Goal: Task Accomplishment & Management: Complete application form

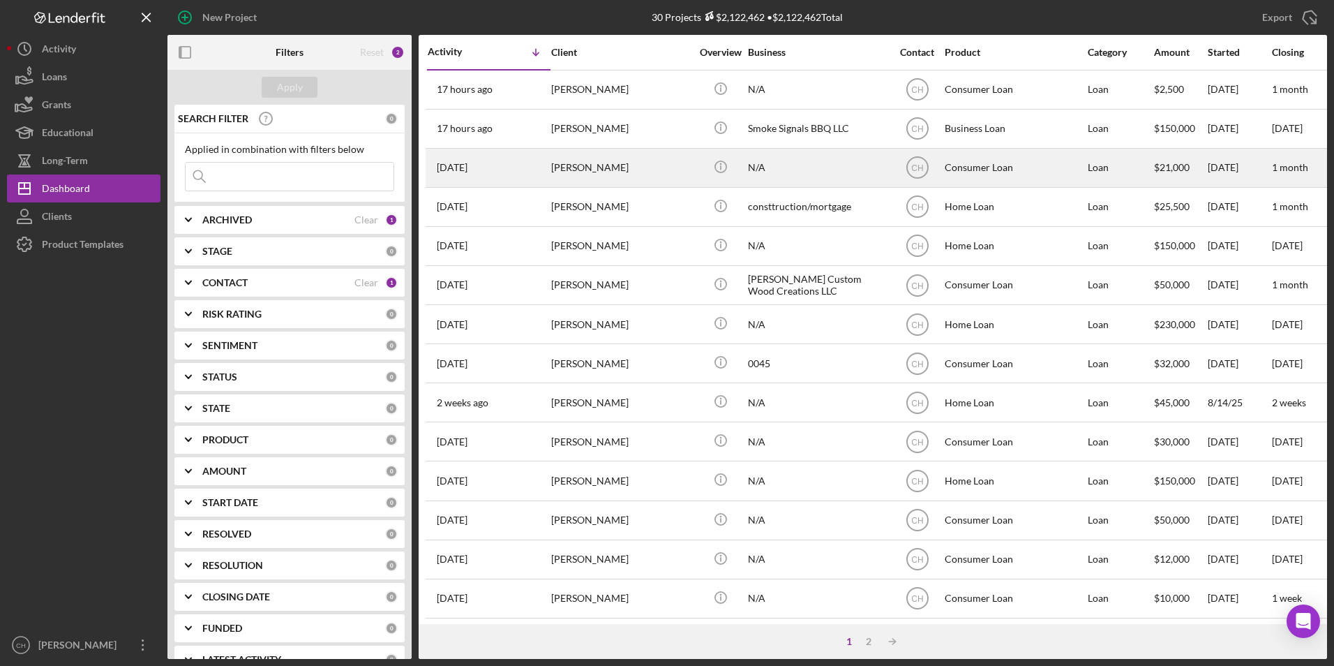
click at [606, 177] on div "[PERSON_NAME]" at bounding box center [621, 167] width 140 height 37
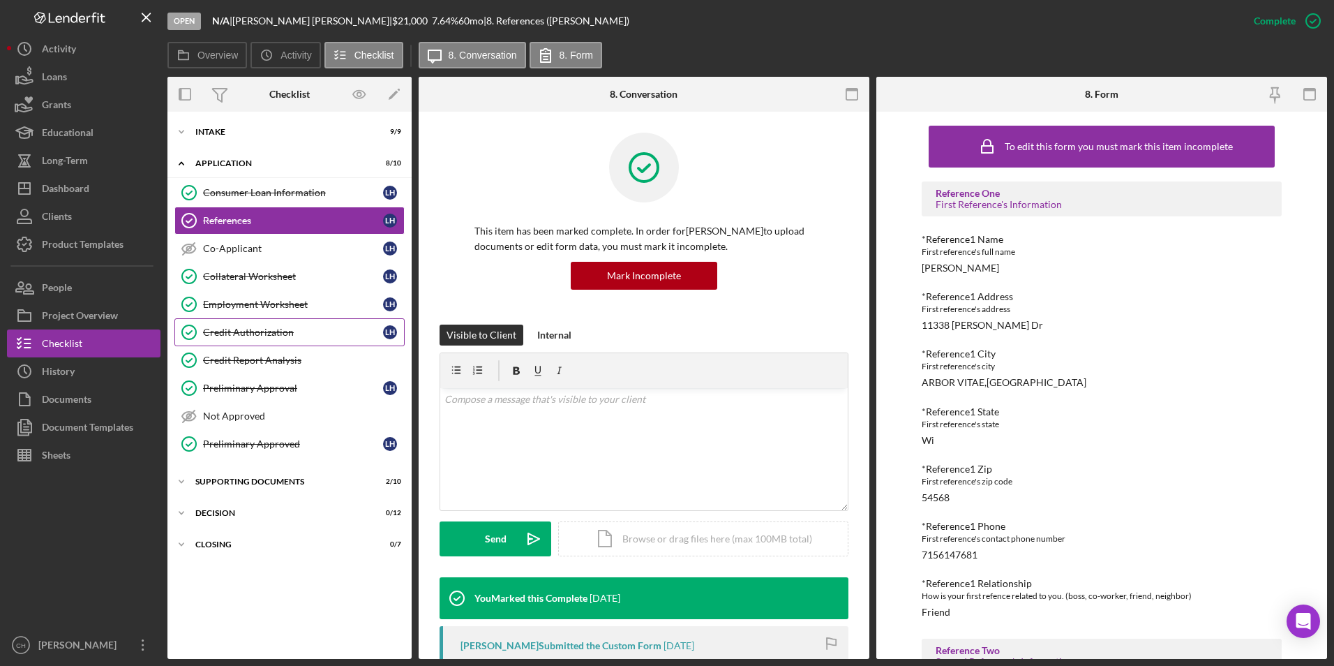
click at [246, 338] on div "Credit Authorization" at bounding box center [293, 332] width 180 height 11
click at [246, 338] on link "Credit Authorization Credit Authorization L H" at bounding box center [289, 332] width 230 height 28
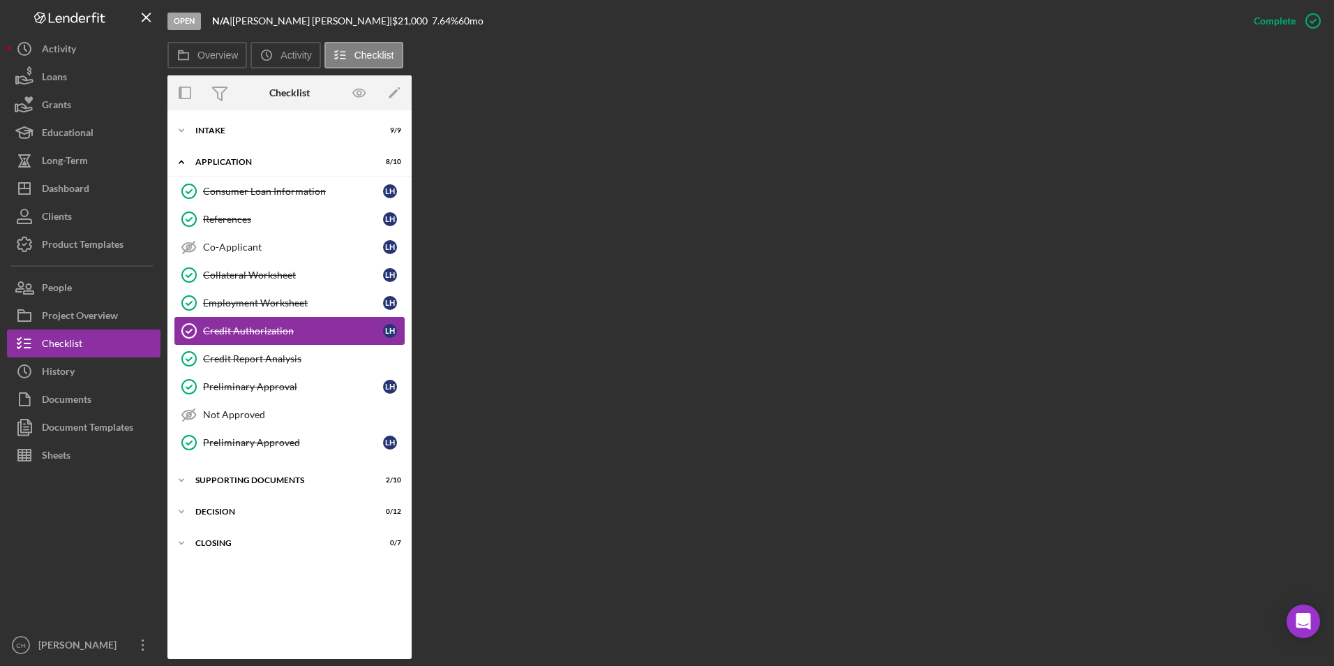
click at [252, 329] on div "Credit Authorization" at bounding box center [293, 330] width 180 height 11
click at [253, 331] on div "Credit Authorization" at bounding box center [293, 330] width 180 height 11
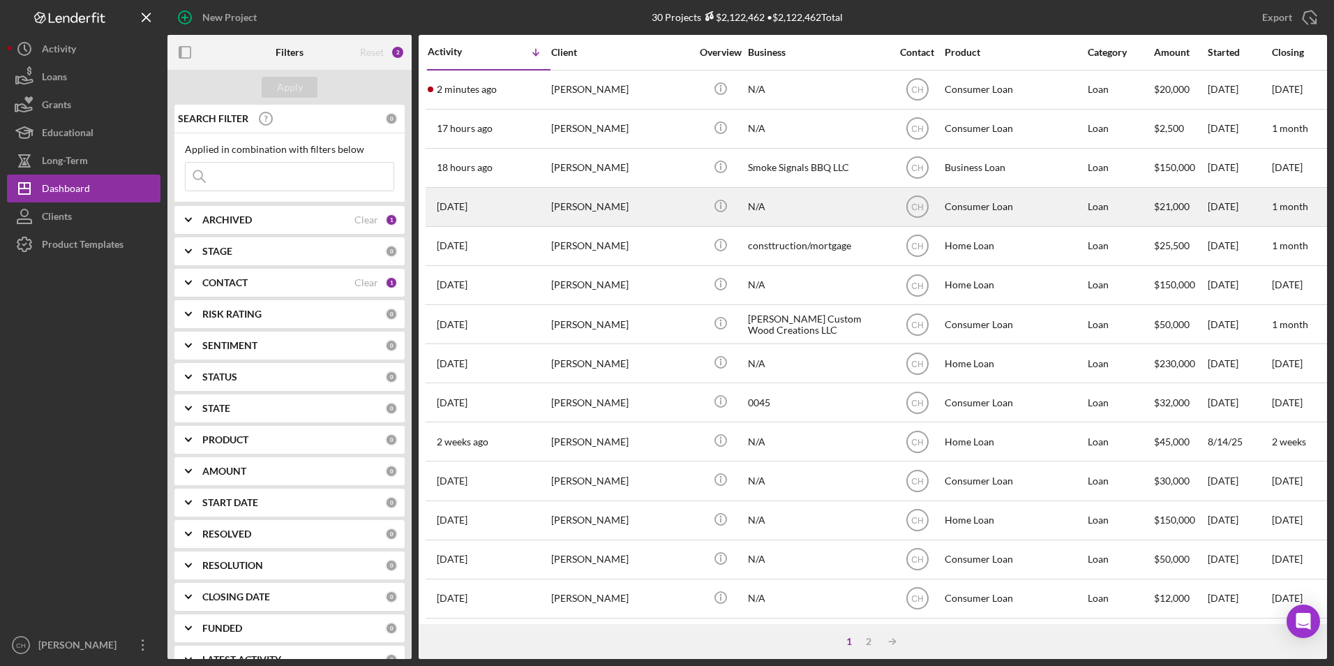
click at [580, 210] on div "[PERSON_NAME]" at bounding box center [621, 206] width 140 height 37
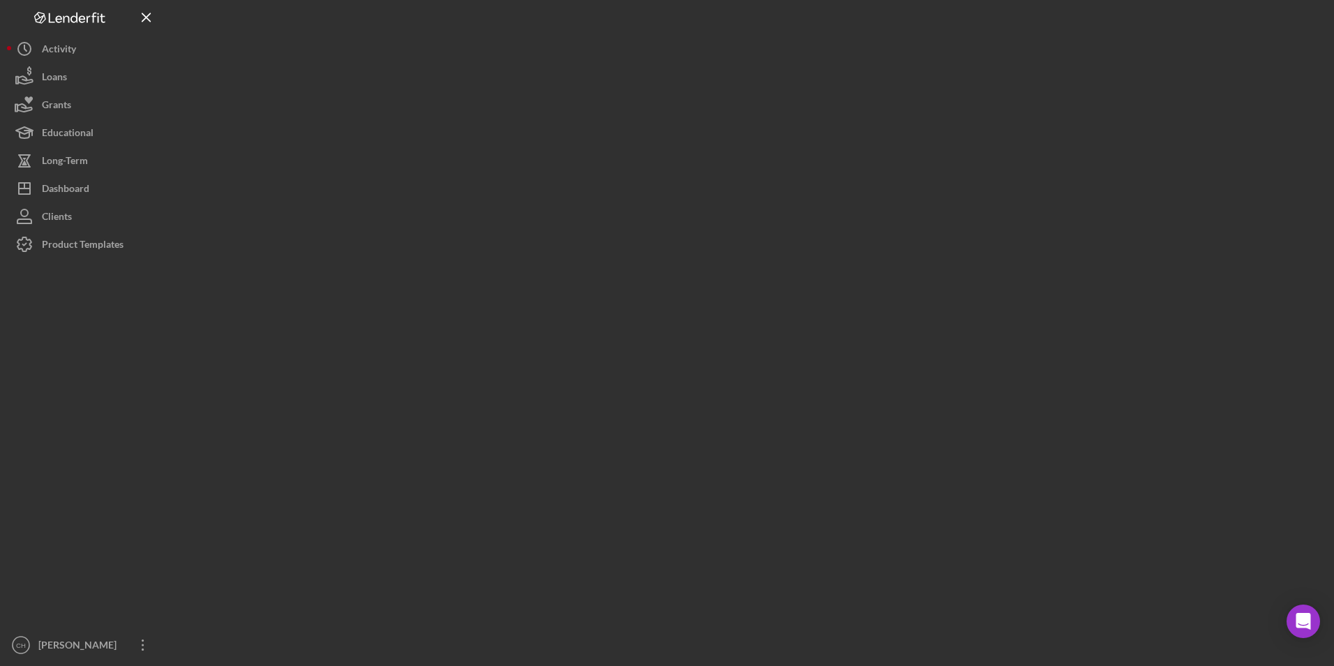
click at [580, 210] on div at bounding box center [747, 329] width 1160 height 659
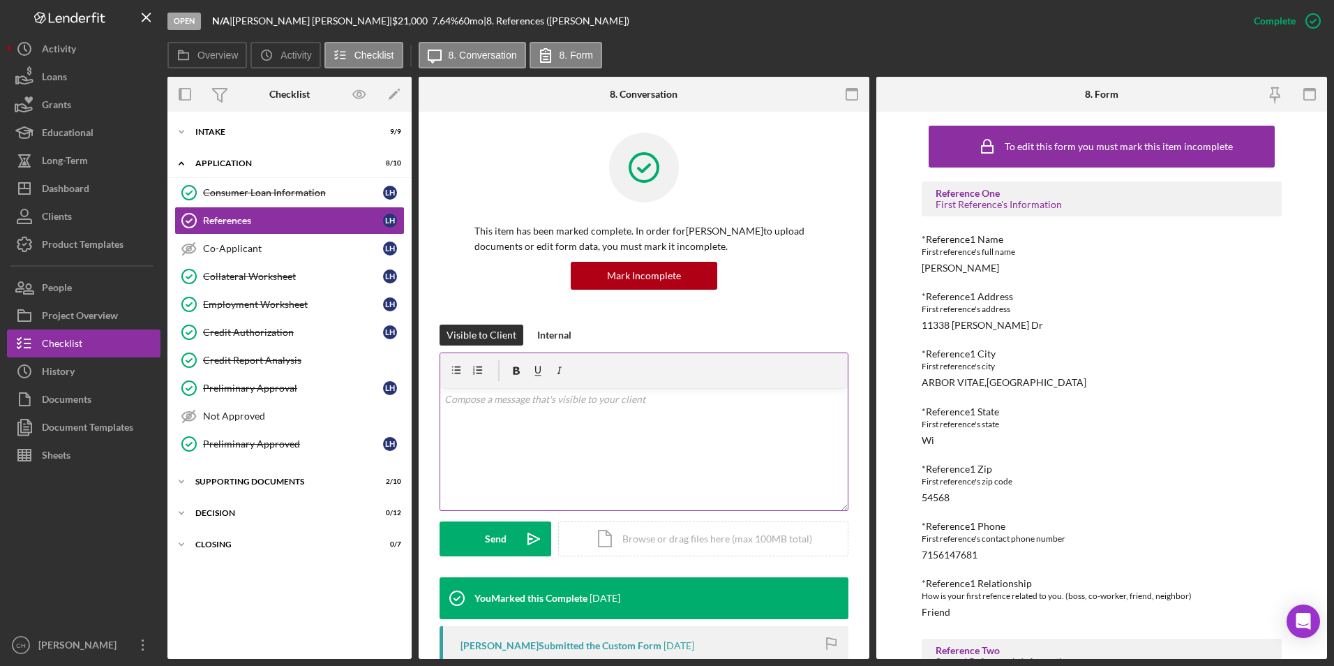
drag, startPoint x: 622, startPoint y: 416, endPoint x: 624, endPoint y: 423, distance: 7.3
click at [622, 416] on div "v Color teal Color pink Remove color Add row above Add row below Add column bef…" at bounding box center [643, 449] width 407 height 122
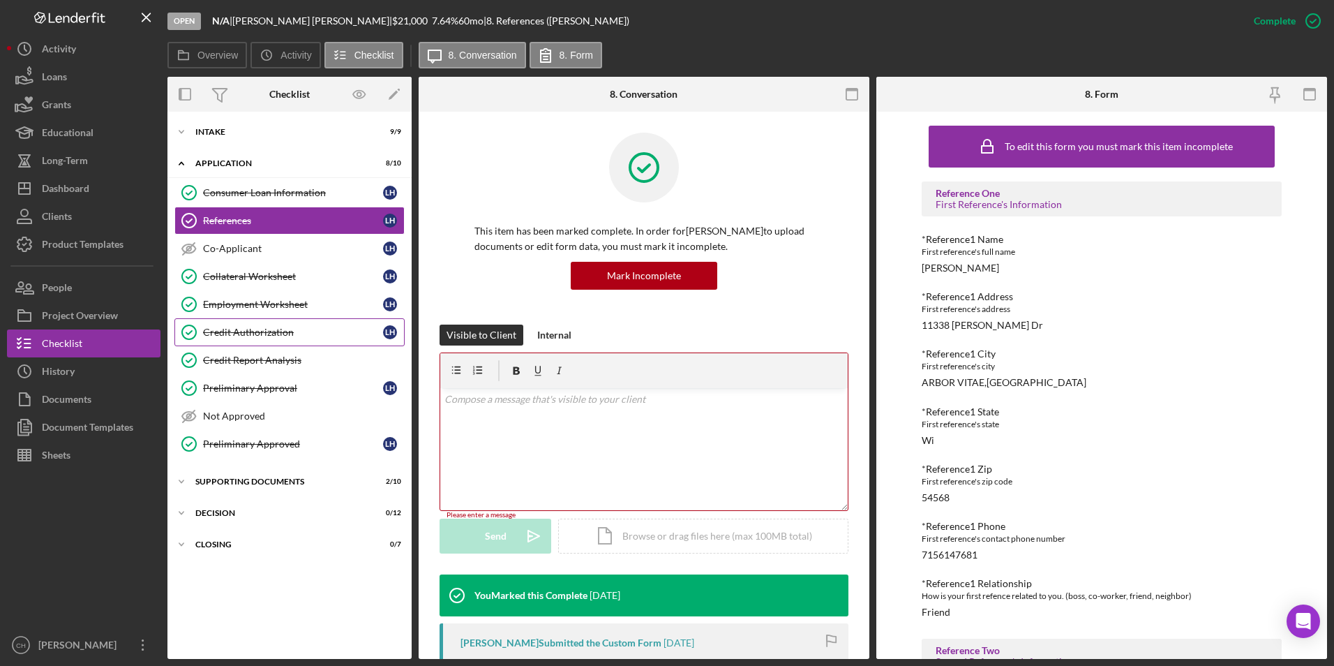
click at [248, 334] on div "Credit Authorization" at bounding box center [293, 332] width 180 height 11
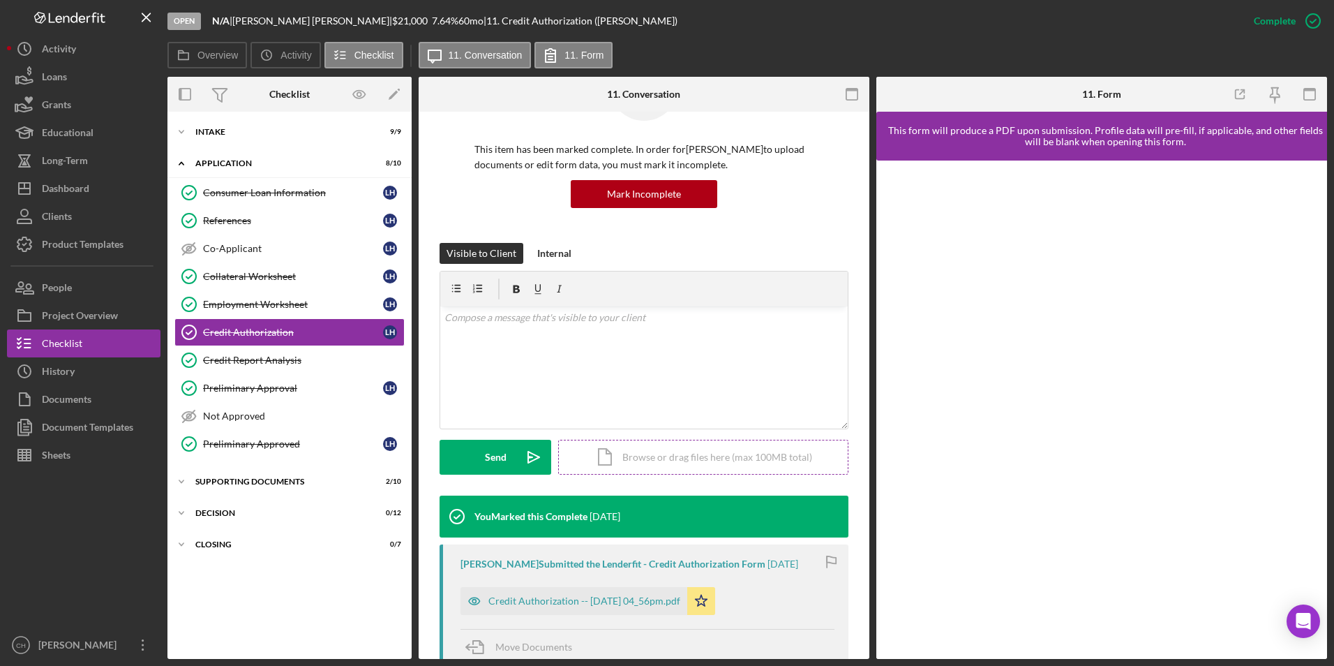
scroll to position [140, 0]
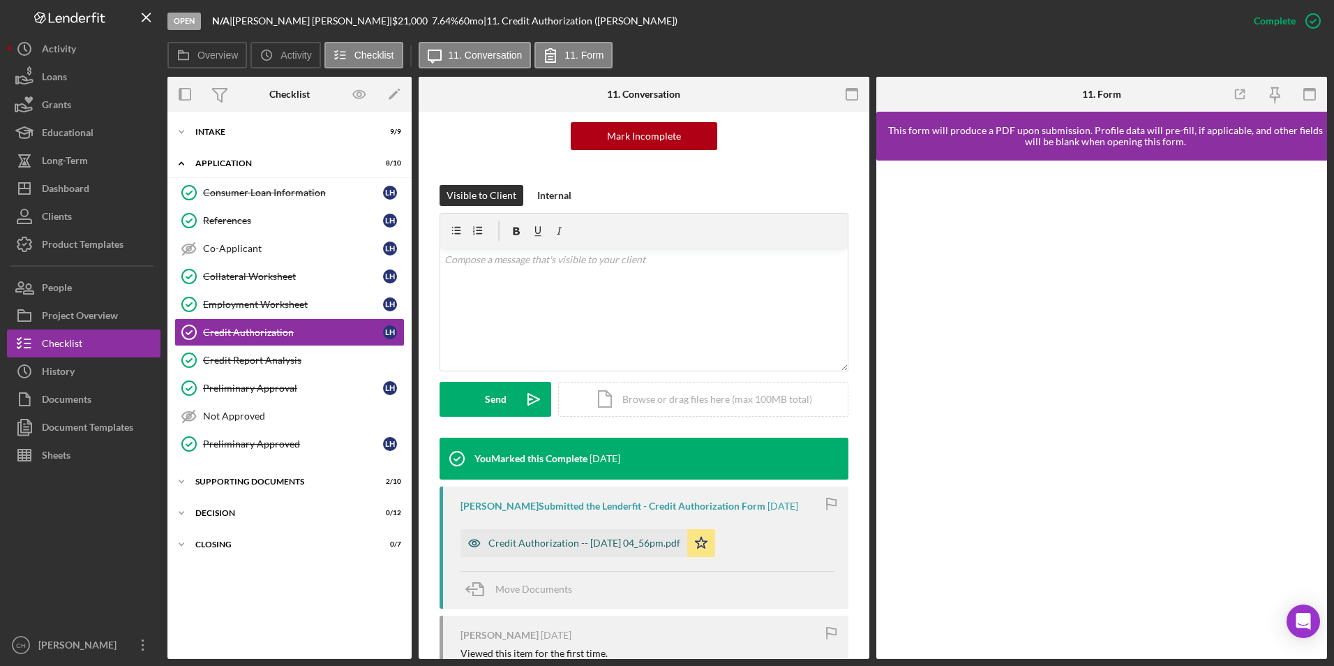
click at [575, 545] on div "Credit Authorization -- [DATE] 04_56pm.pdf" at bounding box center [584, 542] width 192 height 11
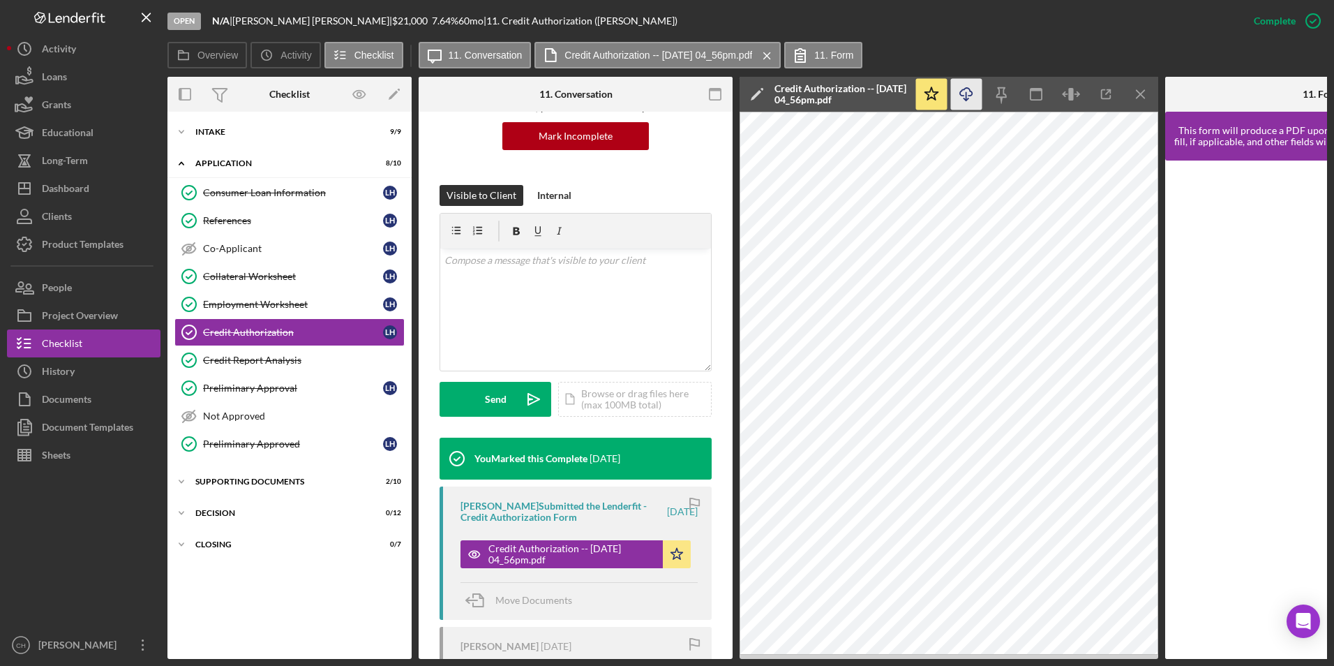
click at [963, 91] on icon "Icon/Download" at bounding box center [966, 94] width 31 height 31
click at [1142, 91] on icon "Icon/Menu Close" at bounding box center [1140, 94] width 31 height 31
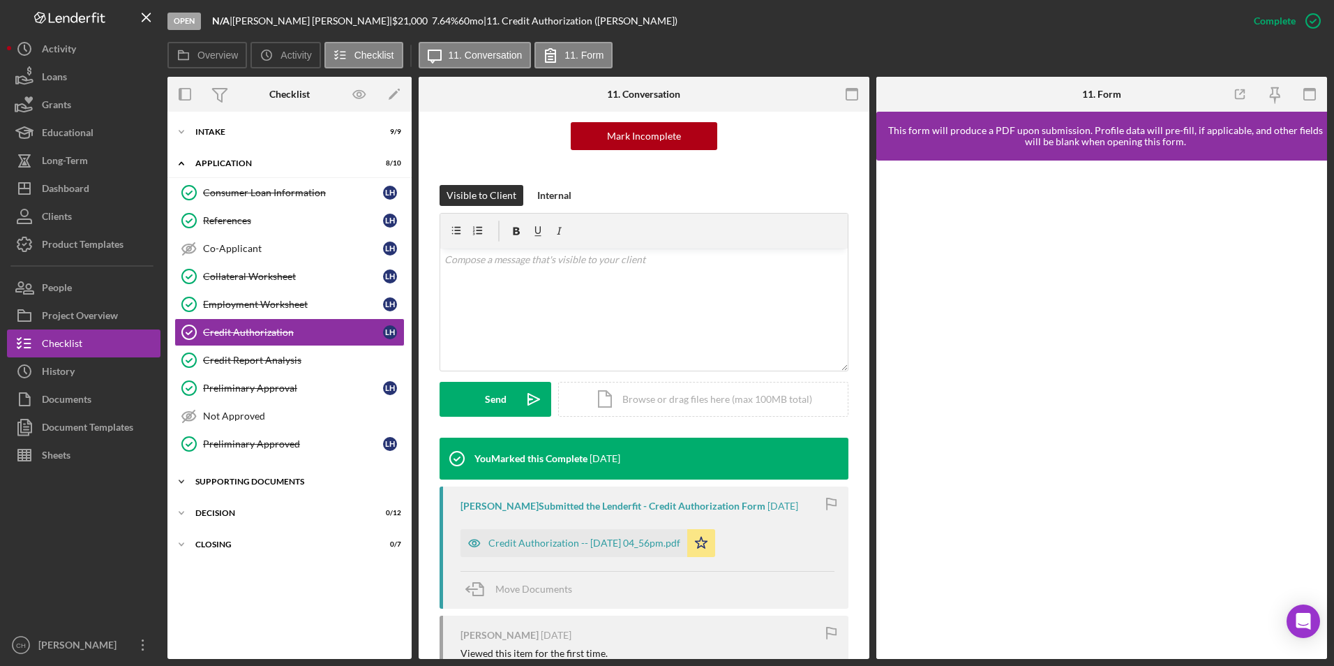
click at [210, 478] on div "Supporting Documents" at bounding box center [294, 481] width 199 height 8
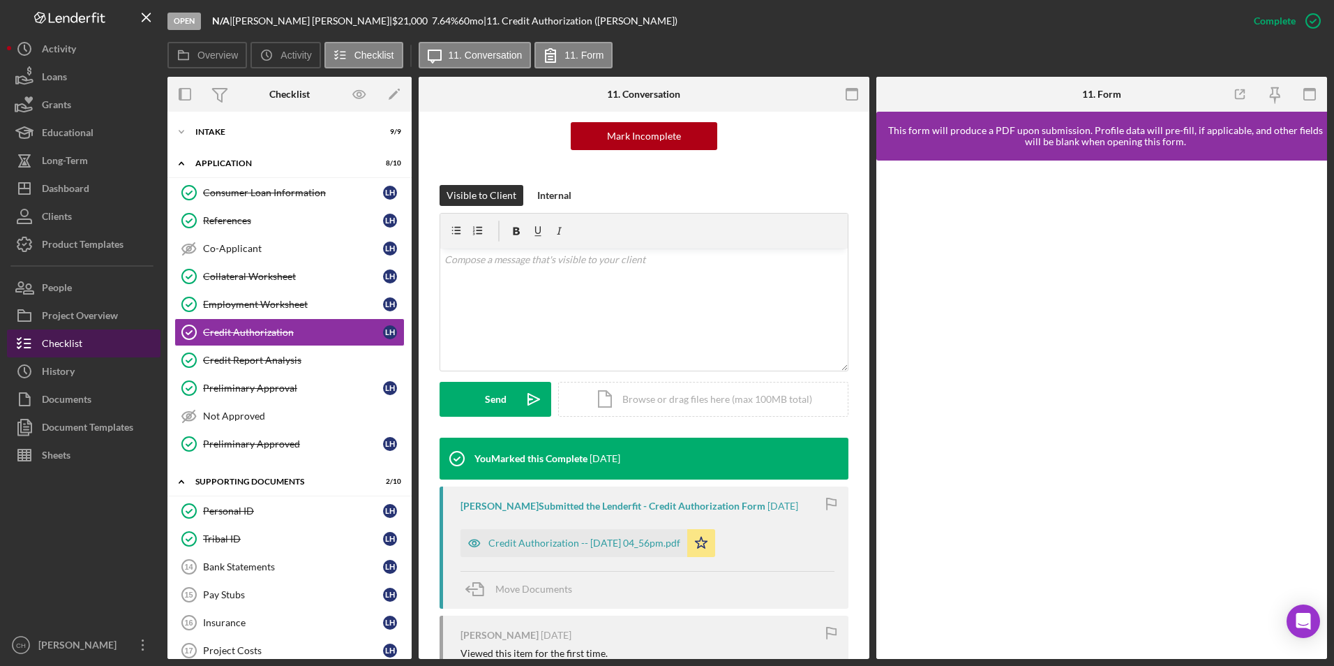
click at [68, 350] on div "Checklist" at bounding box center [62, 344] width 40 height 31
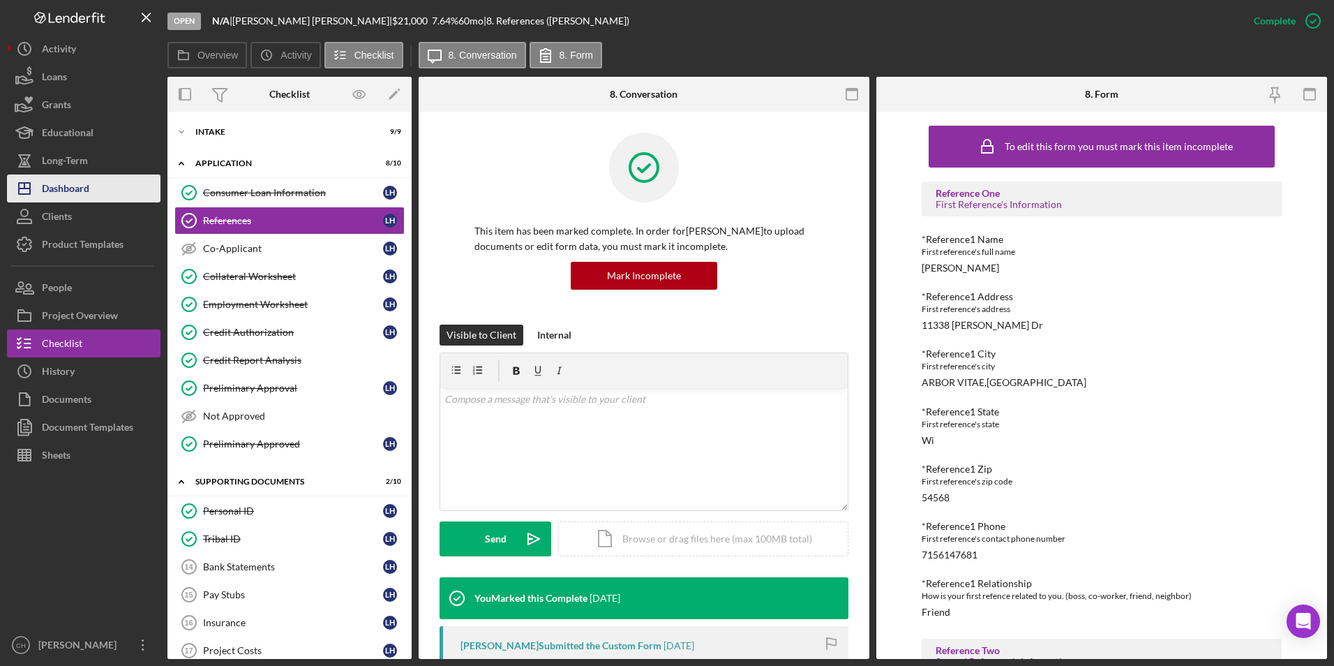
click at [66, 195] on div "Dashboard" at bounding box center [65, 189] width 47 height 31
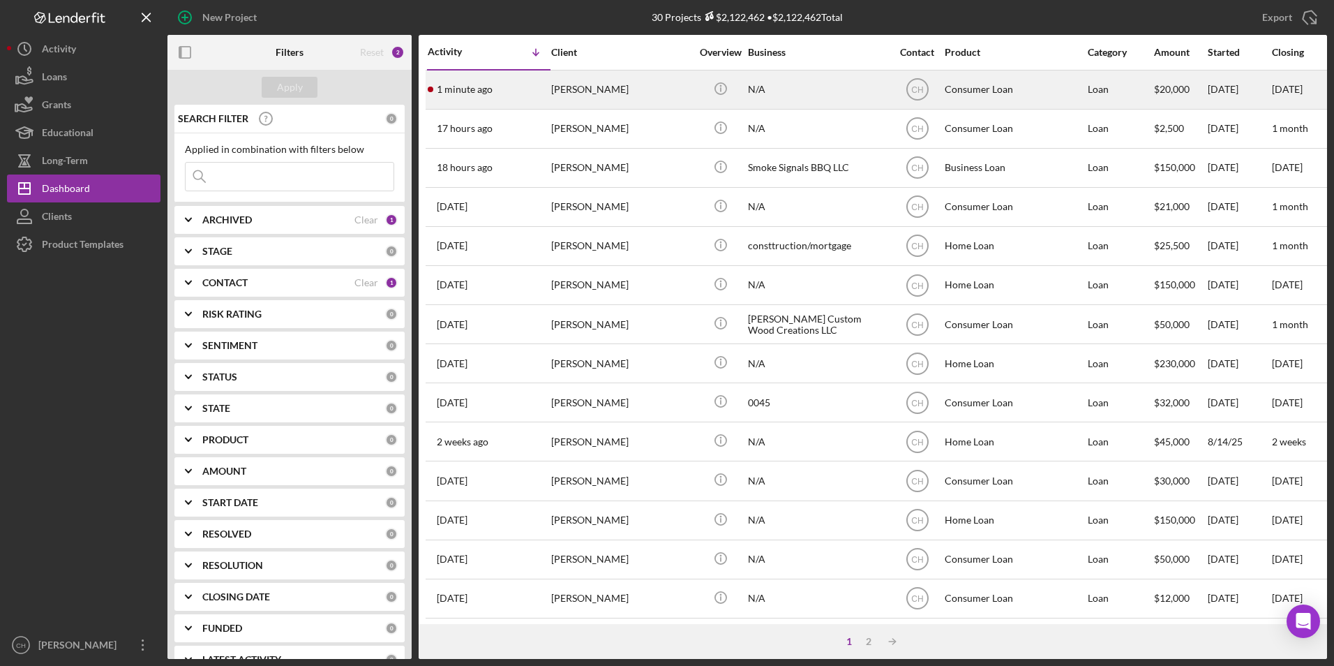
click at [586, 85] on div "[PERSON_NAME]" at bounding box center [621, 89] width 140 height 37
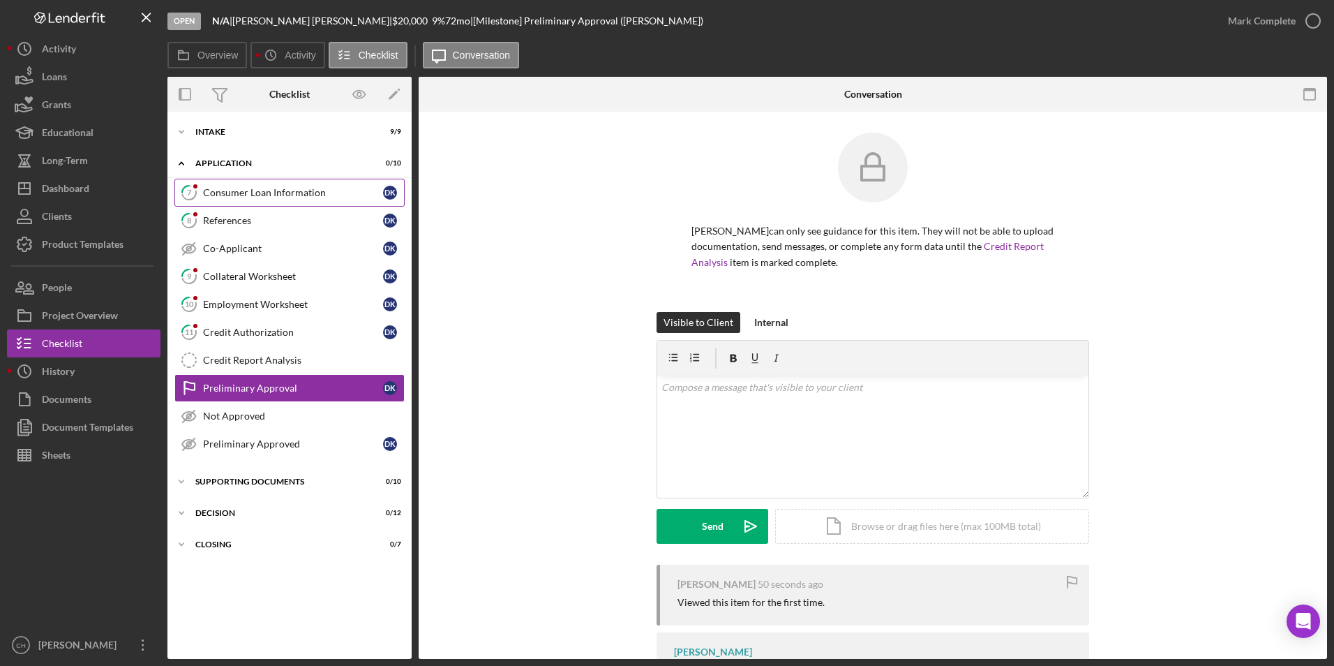
click at [259, 188] on div "Consumer Loan Information" at bounding box center [293, 192] width 180 height 11
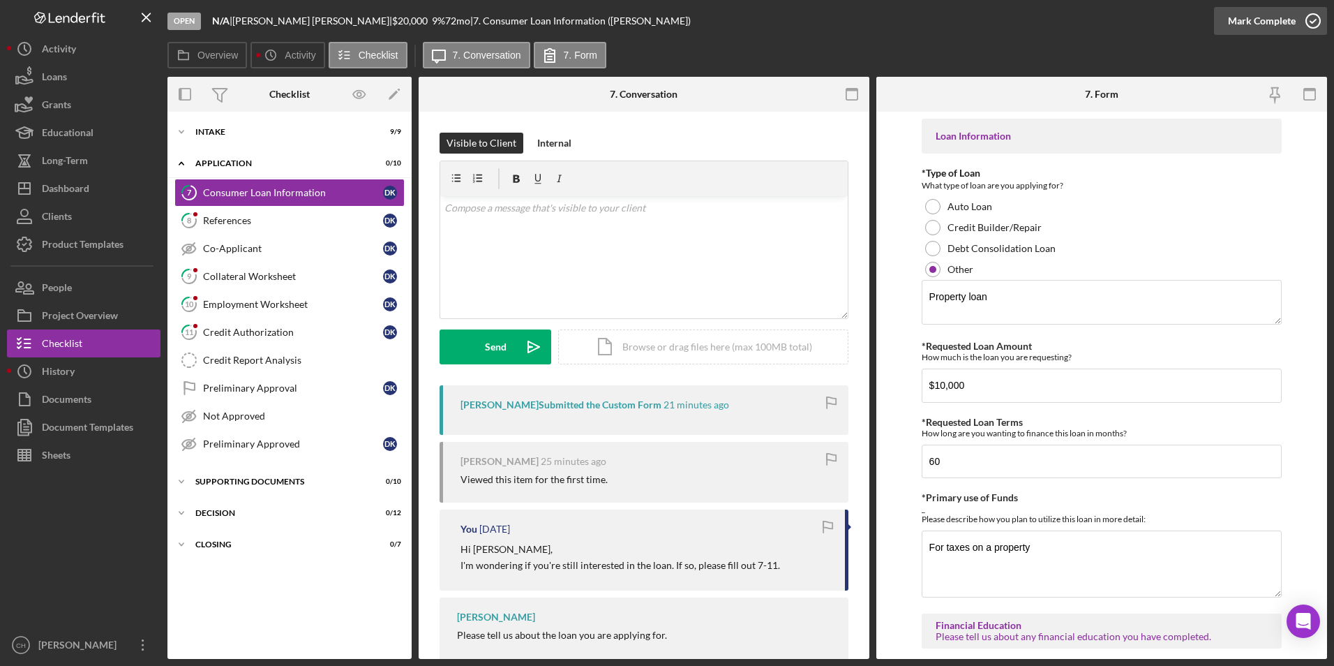
click at [1252, 25] on div "Mark Complete" at bounding box center [1262, 21] width 68 height 28
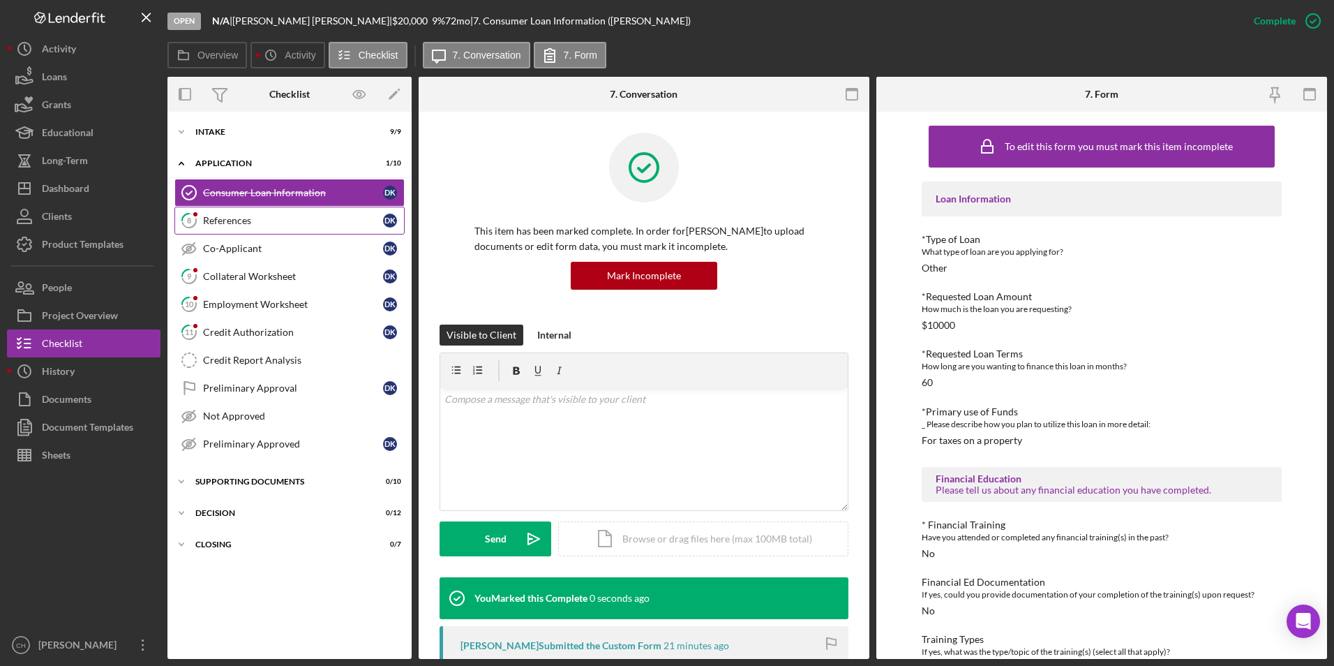
click at [250, 227] on link "8 References D K" at bounding box center [289, 221] width 230 height 28
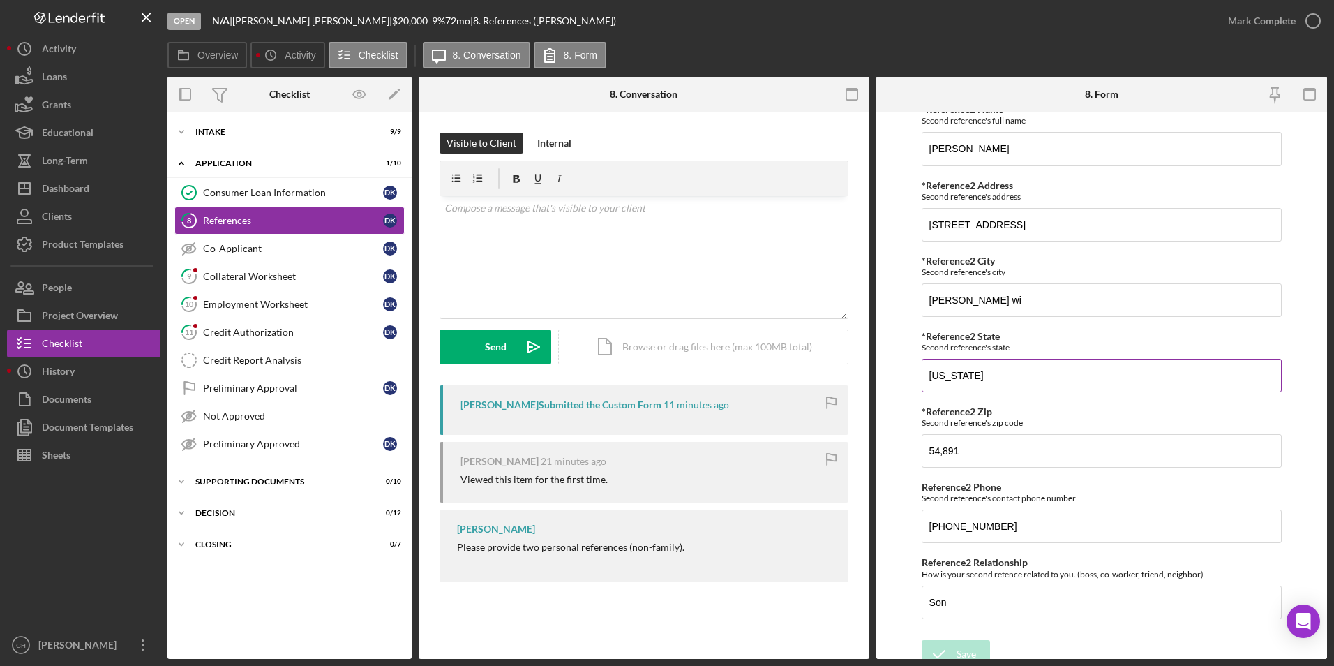
scroll to position [652, 0]
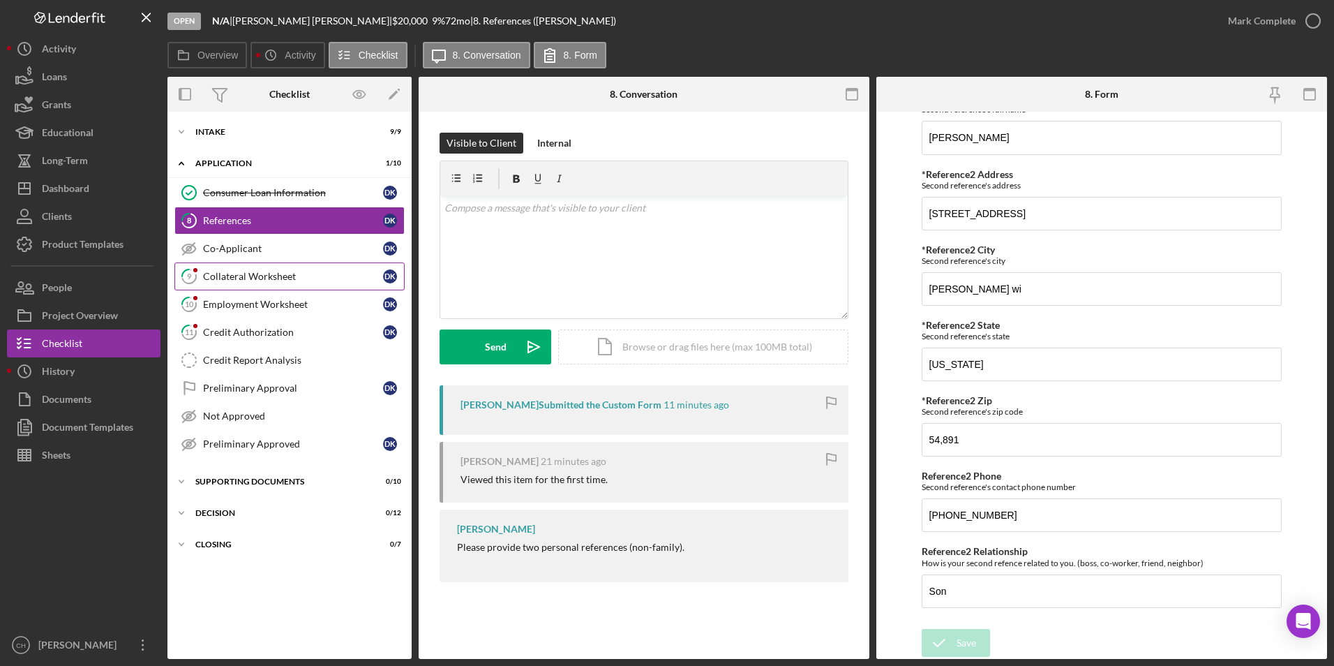
click at [232, 285] on link "9 Collateral Worksheet D K" at bounding box center [289, 276] width 230 height 28
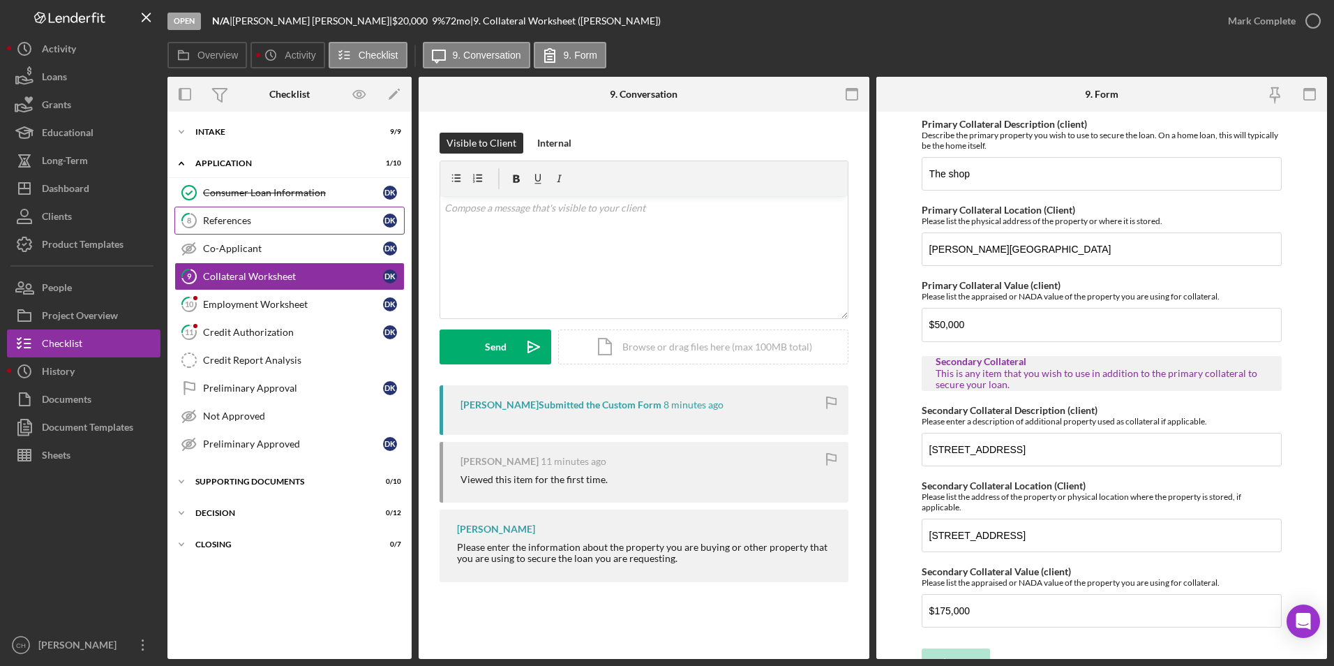
click at [231, 214] on link "8 References D K" at bounding box center [289, 221] width 230 height 28
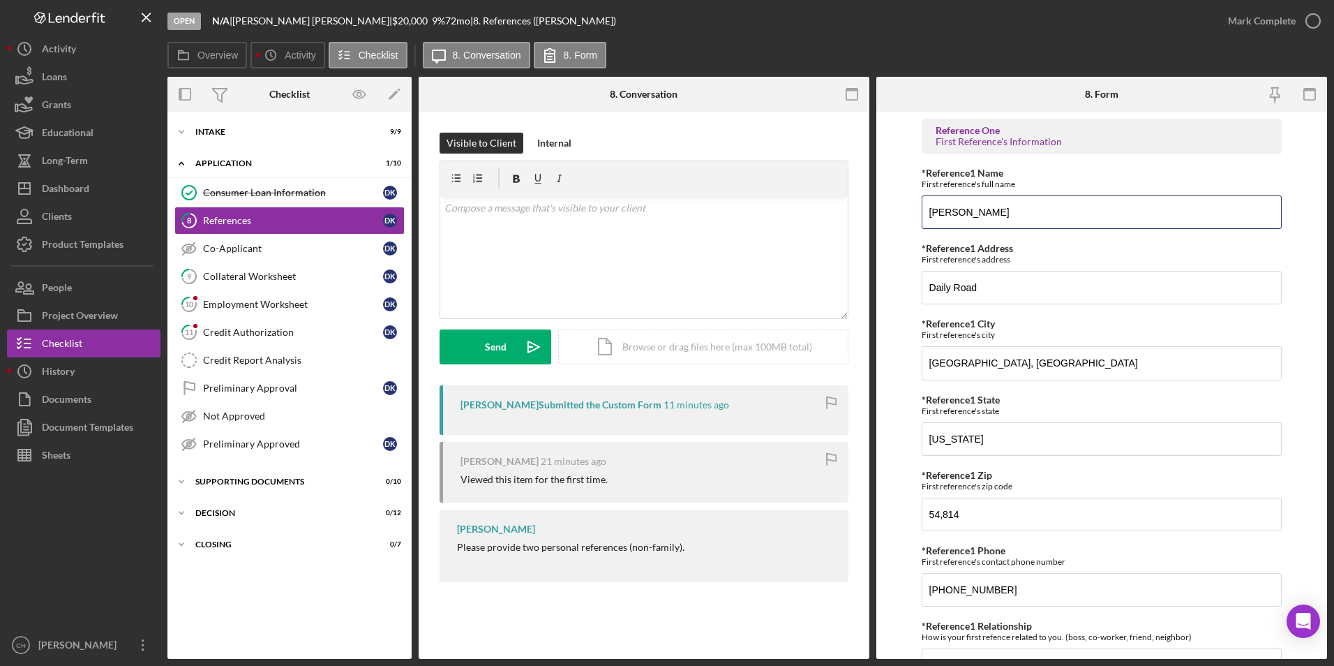
drag, startPoint x: 1035, startPoint y: 210, endPoint x: 904, endPoint y: 210, distance: 130.5
click at [904, 210] on form "Reference One First Reference's Information *Reference1 Name First reference's …" at bounding box center [1101, 385] width 451 height 547
type input "[PERSON_NAME]"
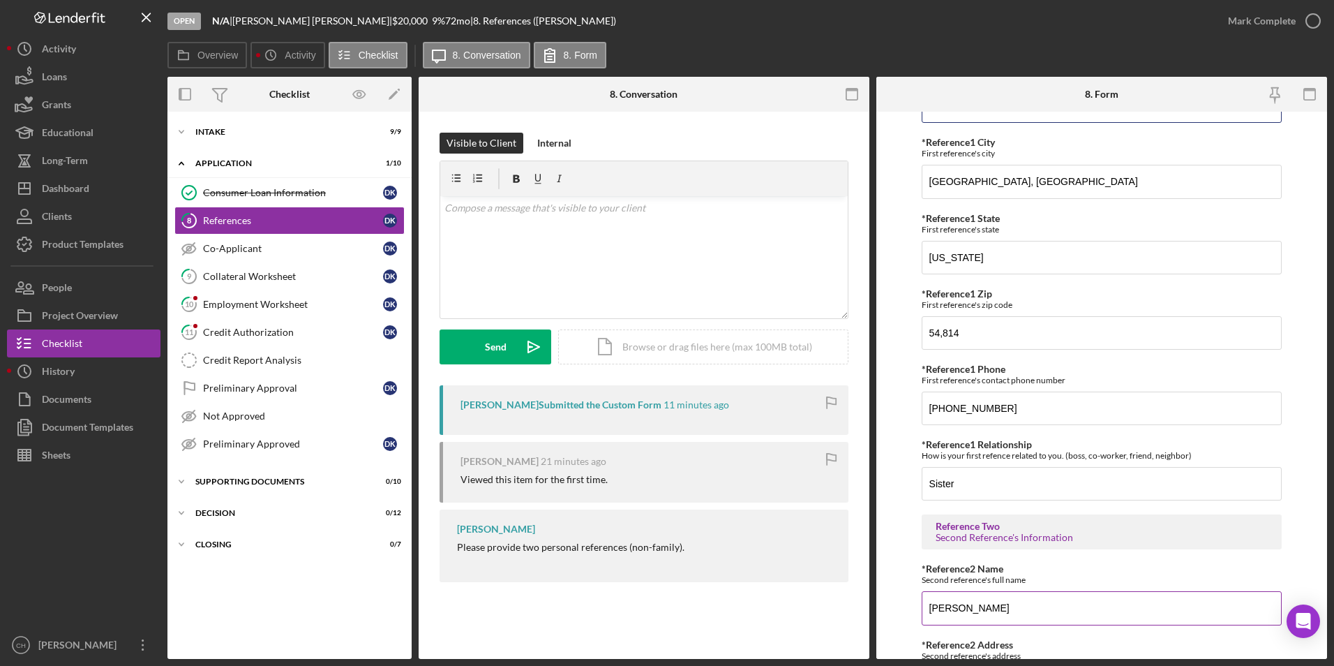
scroll to position [279, 0]
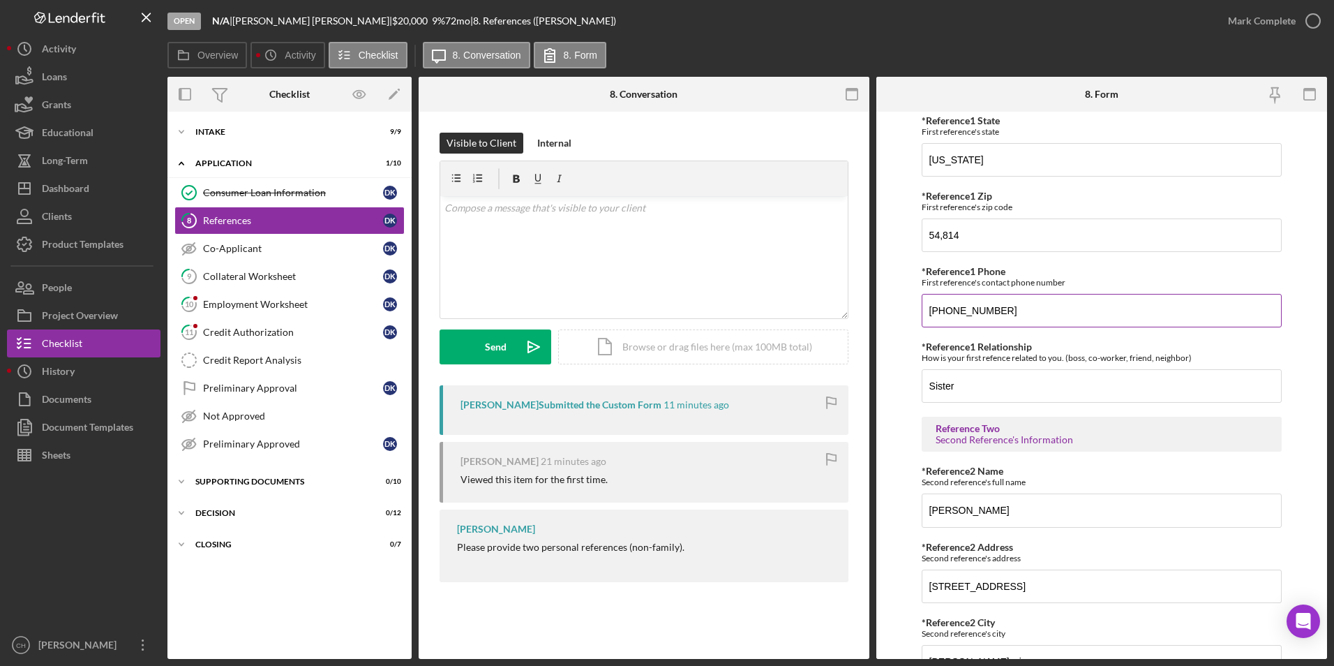
drag, startPoint x: 1014, startPoint y: 308, endPoint x: 923, endPoint y: 308, distance: 90.7
click at [923, 308] on input "[PHONE_NUMBER]" at bounding box center [1102, 310] width 361 height 33
type input "[PHONE_NUMBER]"
drag, startPoint x: 965, startPoint y: 387, endPoint x: 906, endPoint y: 387, distance: 58.6
click at [906, 387] on form "Reference One First Reference's Information *Reference1 Name First reference's …" at bounding box center [1101, 385] width 451 height 547
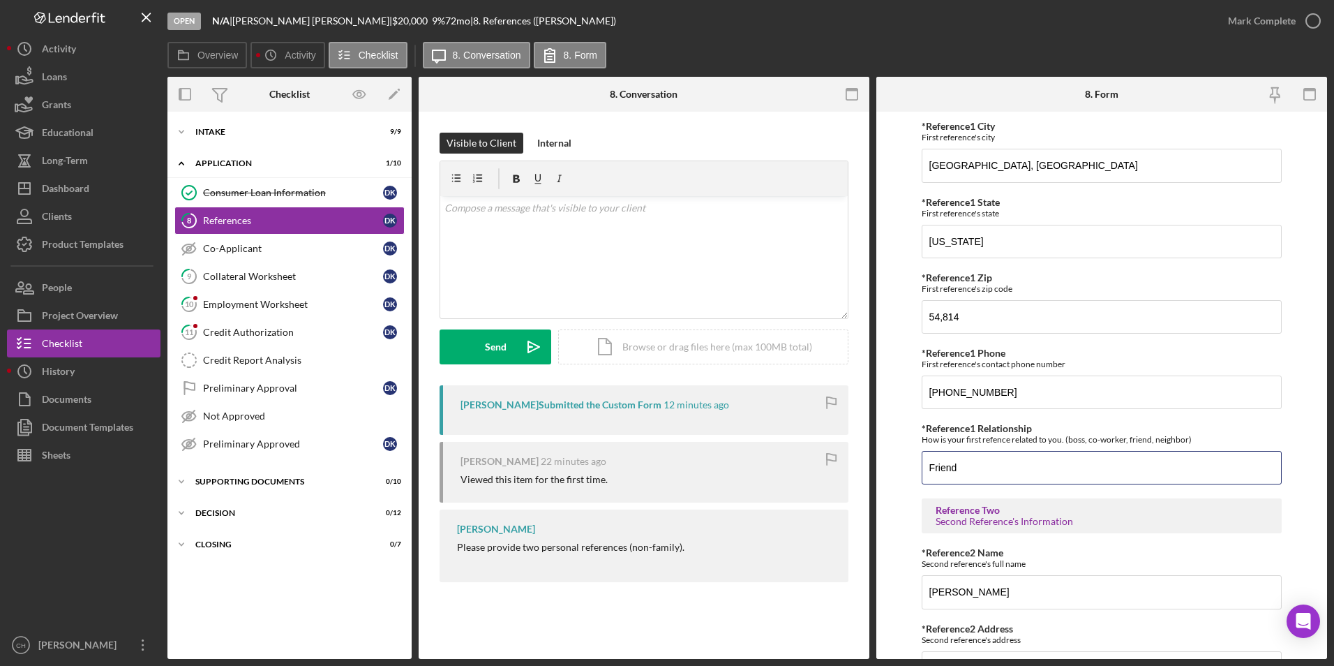
scroll to position [0, 0]
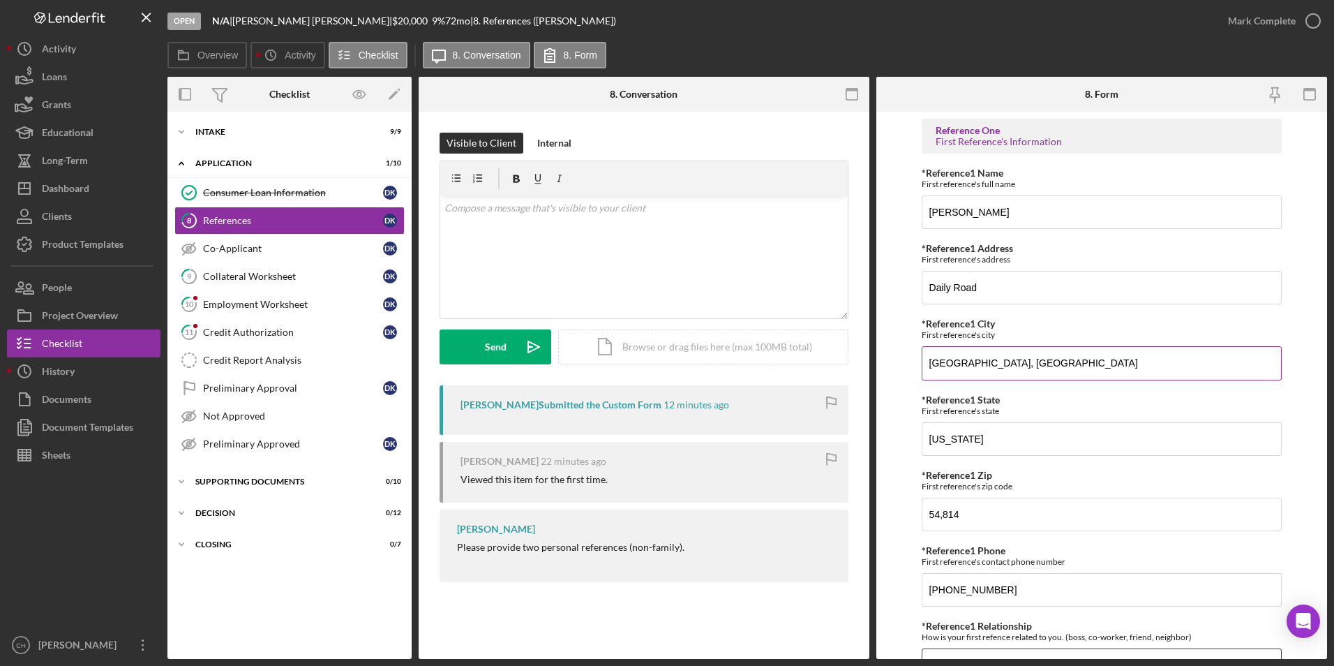
type input "Friend"
drag, startPoint x: 950, startPoint y: 364, endPoint x: 892, endPoint y: 364, distance: 58.6
click at [892, 364] on form "Reference One First Reference's Information *Reference1 Name First reference's …" at bounding box center [1101, 385] width 451 height 547
type input "Ashland"
click at [988, 281] on input "Daily Road" at bounding box center [1102, 287] width 361 height 33
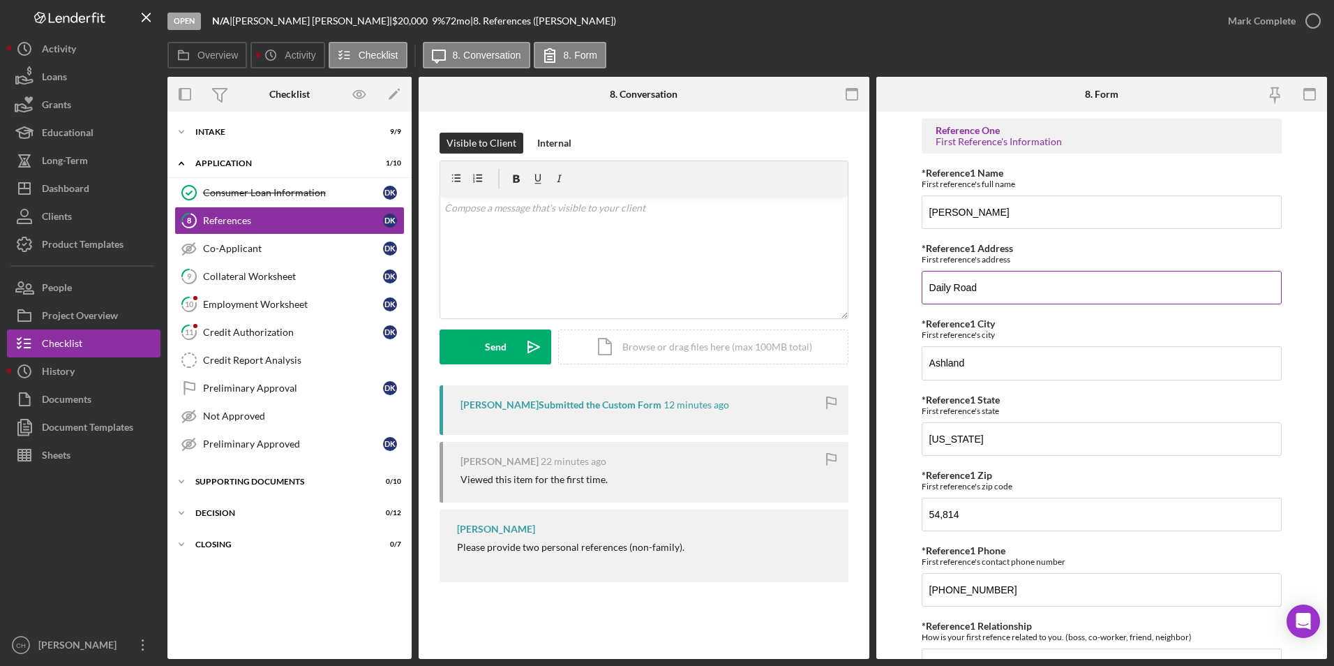
drag, startPoint x: 988, startPoint y: 283, endPoint x: 931, endPoint y: 287, distance: 57.3
click at [931, 287] on input "Daily Road" at bounding box center [1102, 287] width 361 height 33
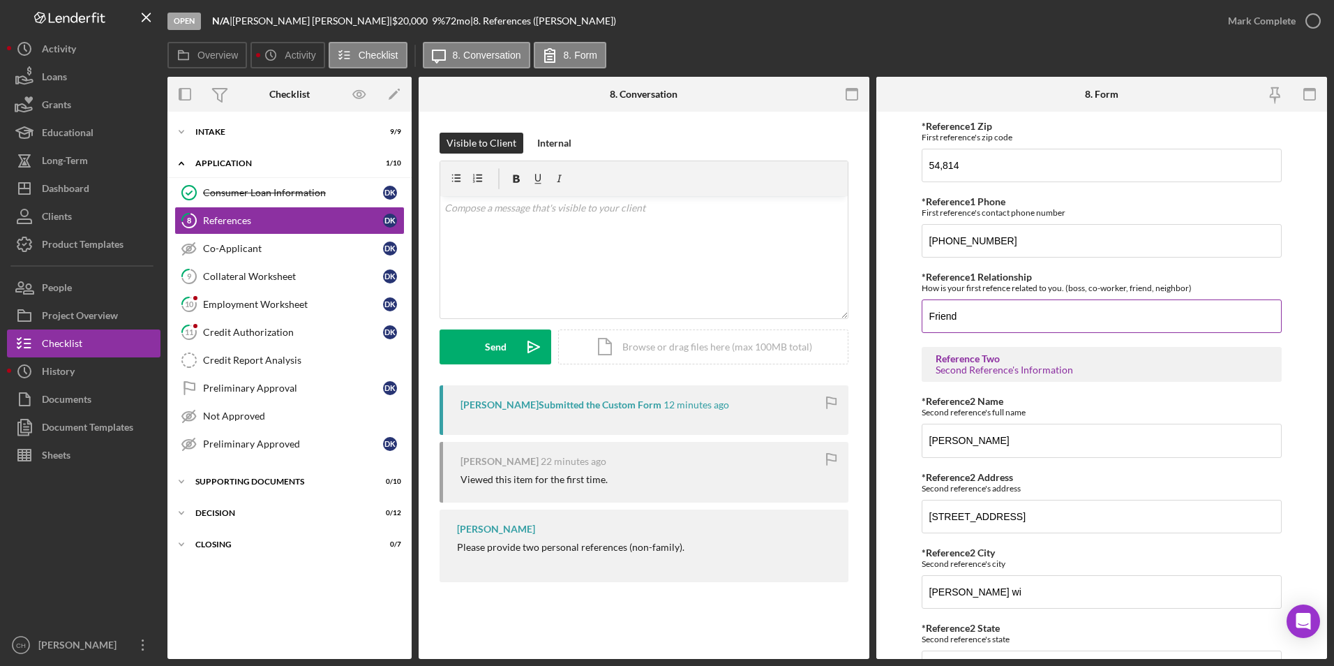
scroll to position [70, 0]
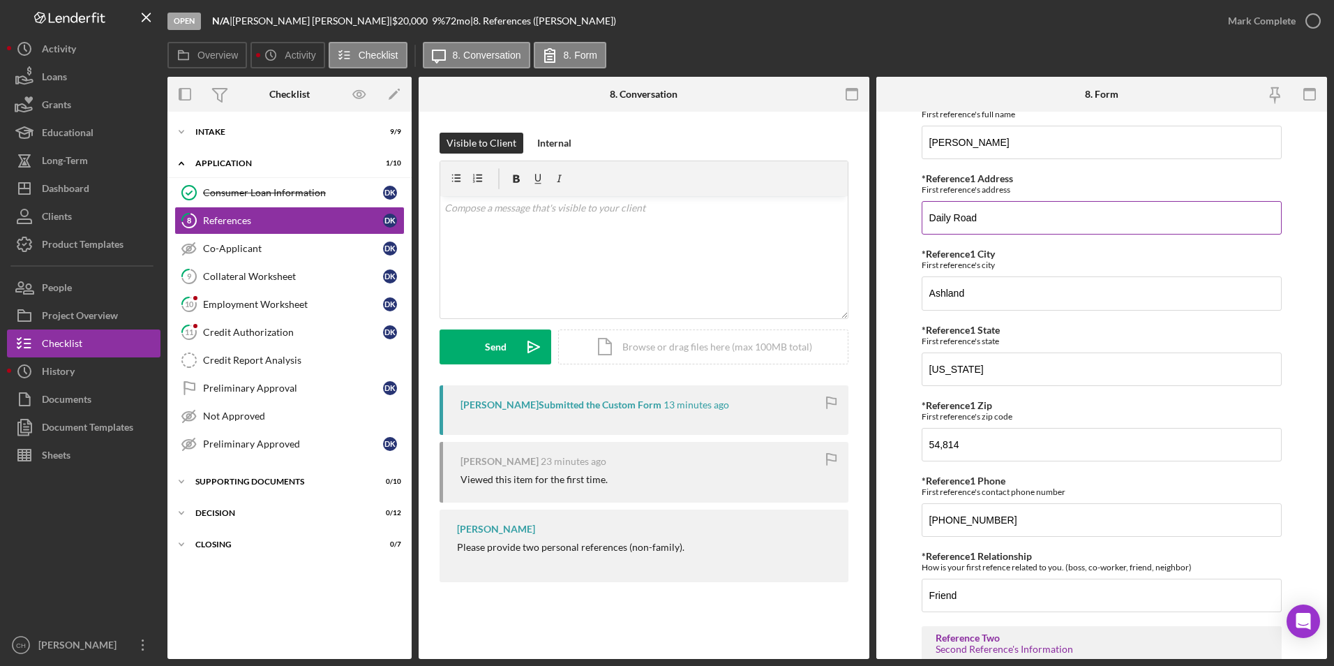
click at [987, 216] on input "Daily Road" at bounding box center [1102, 217] width 361 height 33
drag, startPoint x: 987, startPoint y: 216, endPoint x: 938, endPoint y: 225, distance: 48.9
click at [938, 225] on input "Daily Road" at bounding box center [1102, 217] width 361 height 33
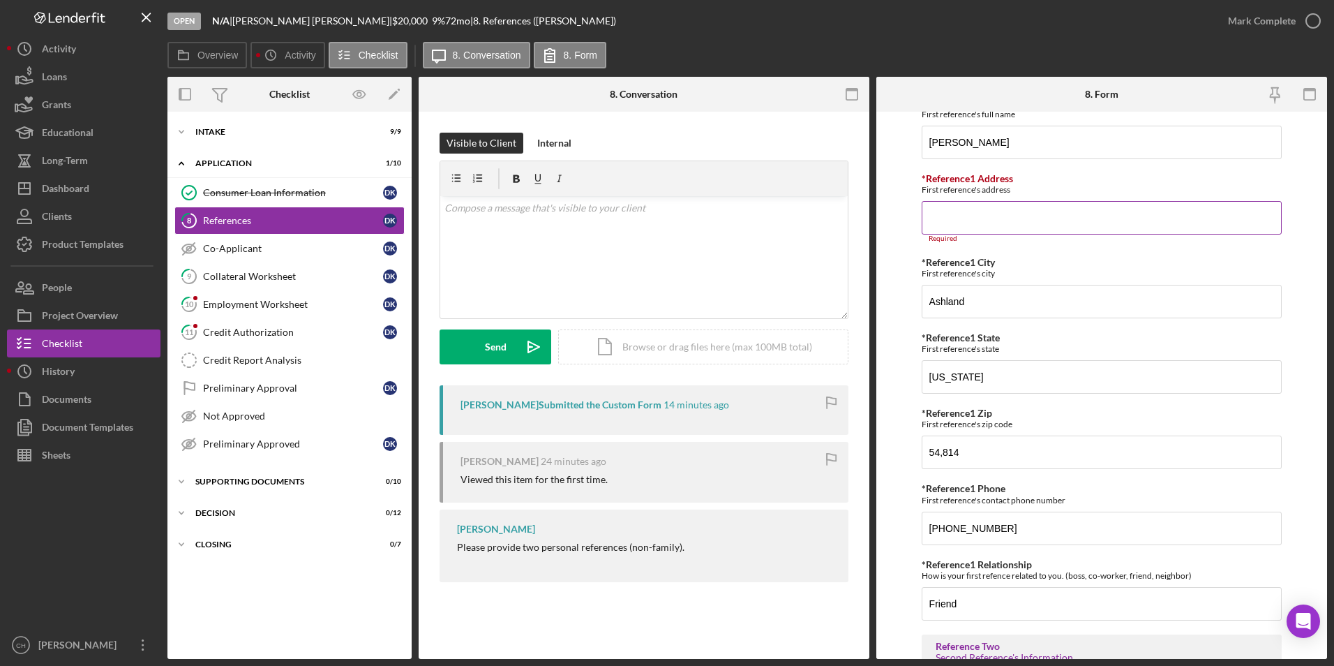
click at [966, 220] on input "*Reference1 Address" at bounding box center [1102, 217] width 361 height 33
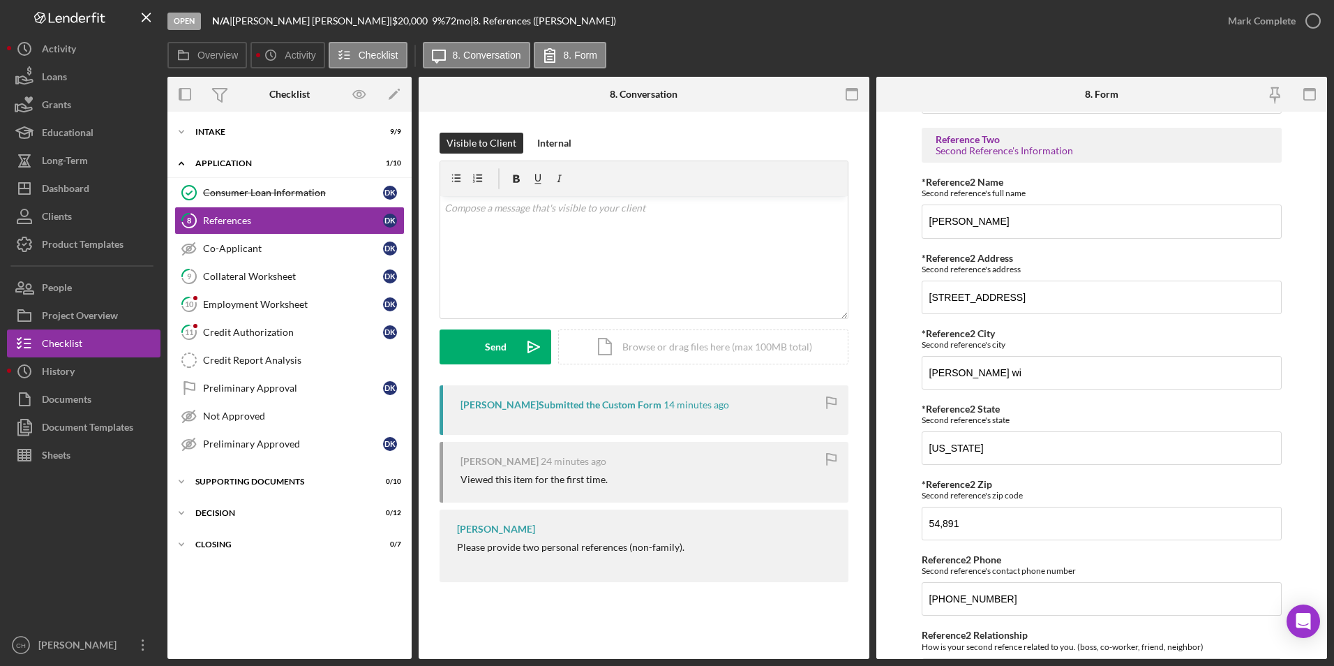
scroll to position [652, 0]
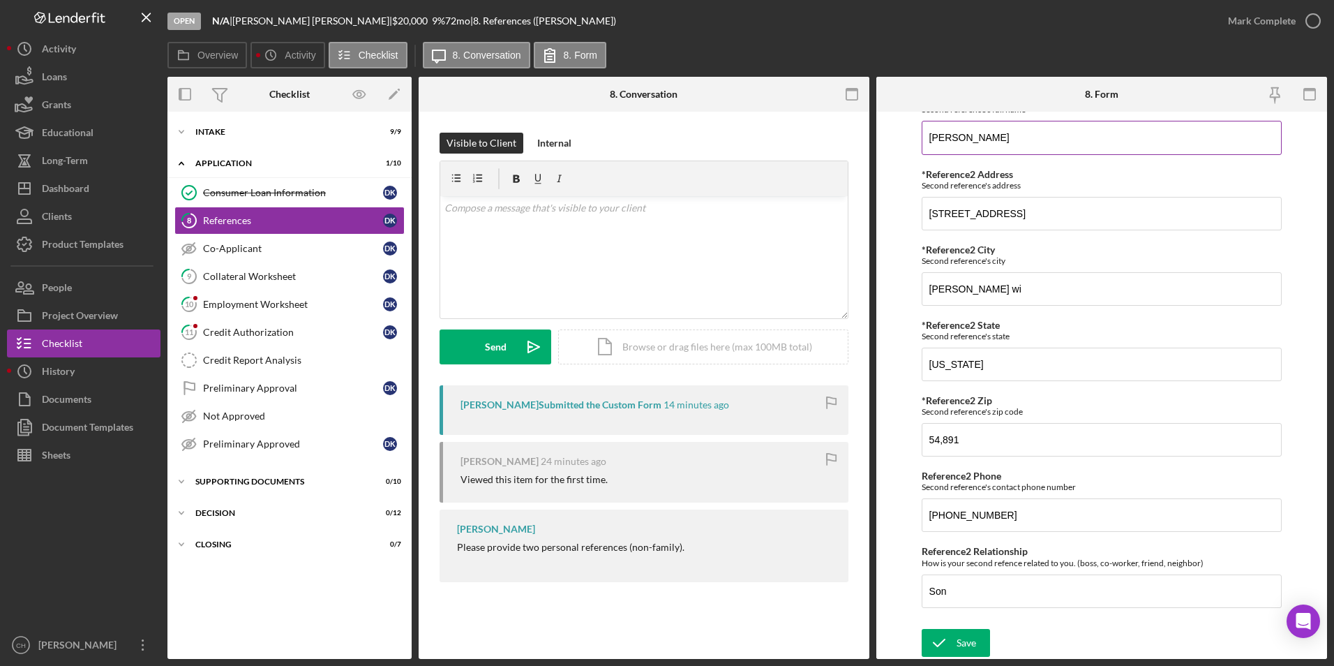
type input "Beaser Ave"
drag, startPoint x: 1001, startPoint y: 134, endPoint x: 835, endPoint y: 135, distance: 166.1
click at [835, 135] on div "Overview Internal Workflow Stage Open Icon/Dropdown Arrow Archive (can unarchiv…" at bounding box center [747, 368] width 1160 height 582
type input "[PERSON_NAME]"
drag, startPoint x: 999, startPoint y: 218, endPoint x: 956, endPoint y: 212, distance: 43.6
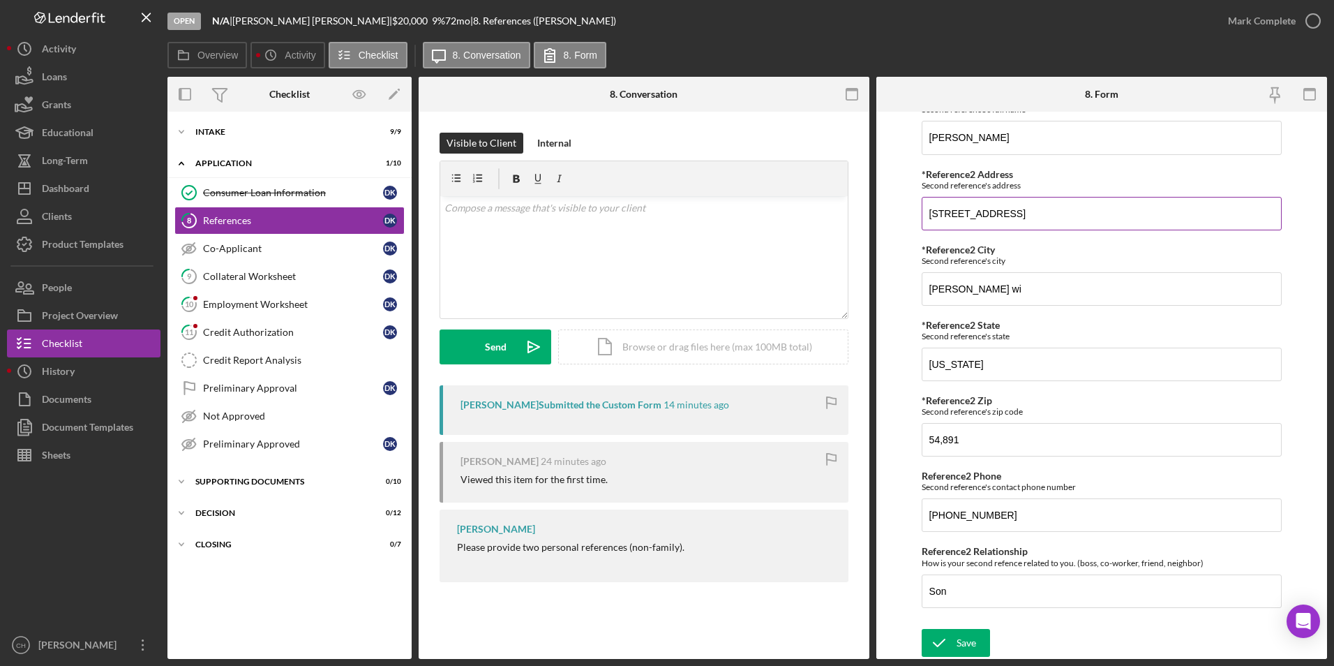
click at [929, 216] on input "[STREET_ADDRESS]" at bounding box center [1102, 213] width 361 height 33
type input "808 W 4th"
drag, startPoint x: 1011, startPoint y: 519, endPoint x: 922, endPoint y: 529, distance: 89.2
click at [922, 529] on input "[PHONE_NUMBER]" at bounding box center [1102, 514] width 361 height 33
type input "(715) ###-####"
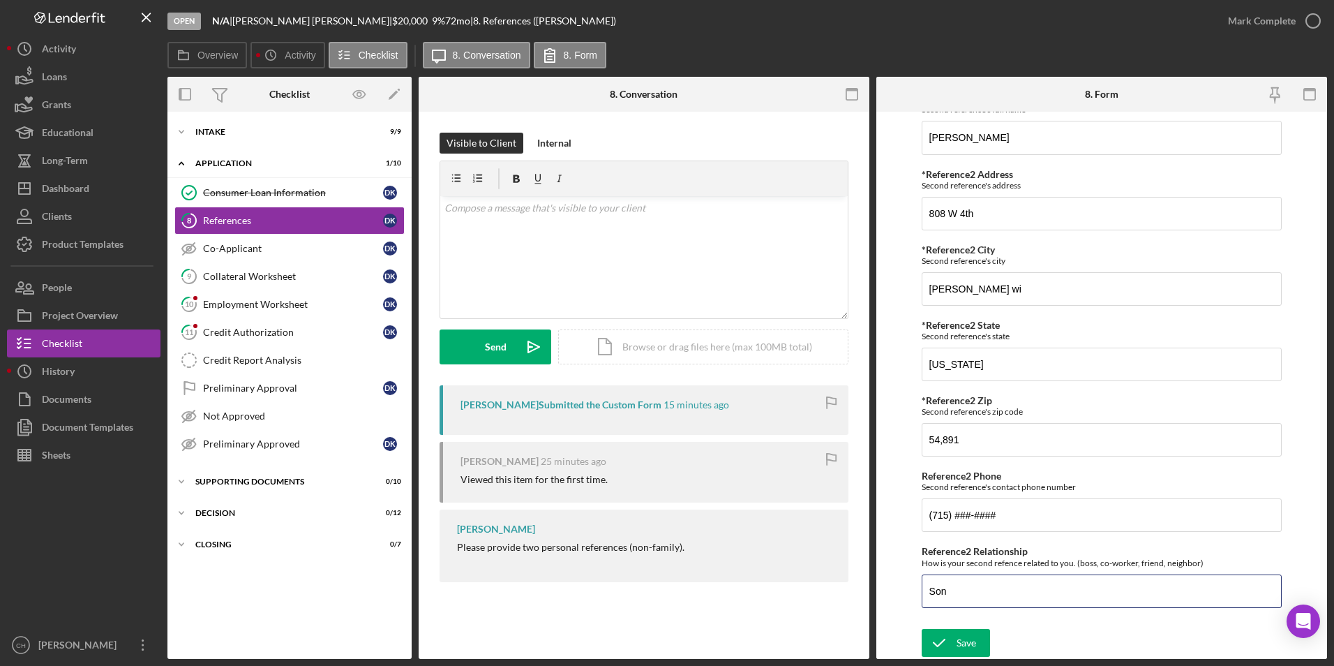
drag, startPoint x: 964, startPoint y: 590, endPoint x: 918, endPoint y: 588, distance: 46.1
click at [918, 588] on form "Reference One First Reference's Information *Reference1 Name First reference's …" at bounding box center [1101, 385] width 451 height 547
type input "F"
click at [972, 514] on input "(715) ###-####" at bounding box center [1102, 514] width 361 height 33
type input "[PHONE_NUMBER]"
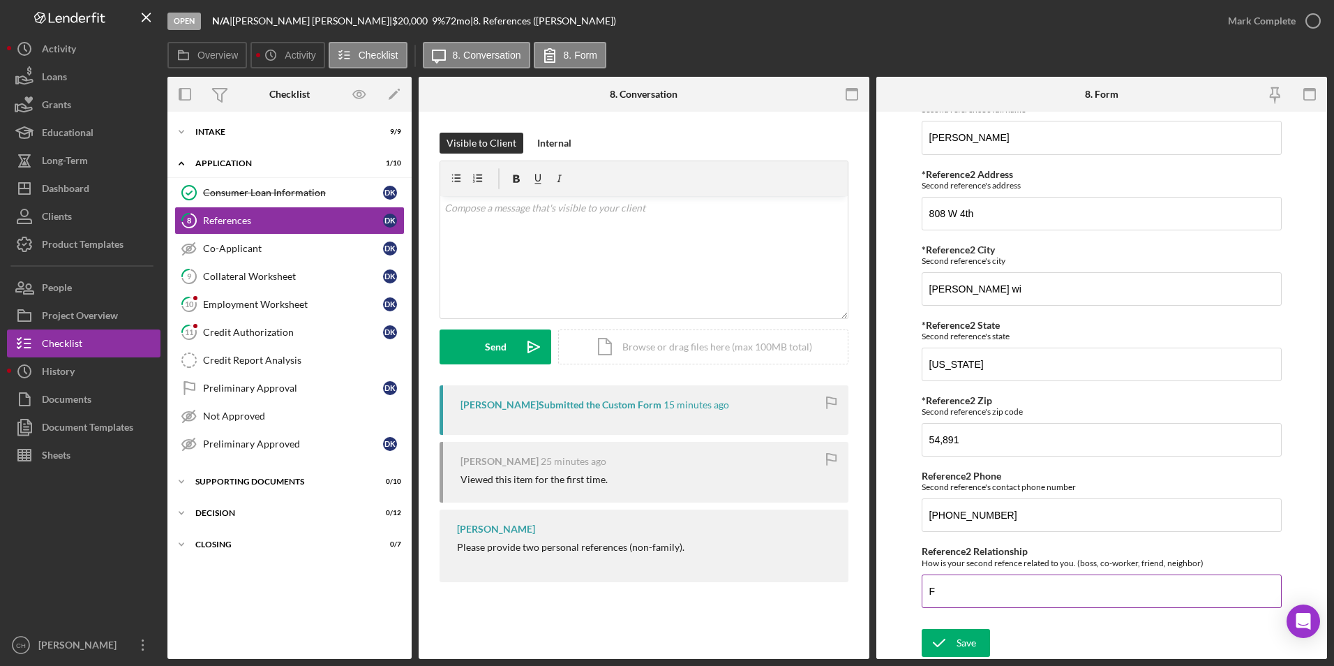
click at [945, 594] on input "F" at bounding box center [1102, 590] width 361 height 33
type input "Friend"
click at [953, 646] on icon "submit" at bounding box center [939, 642] width 35 height 35
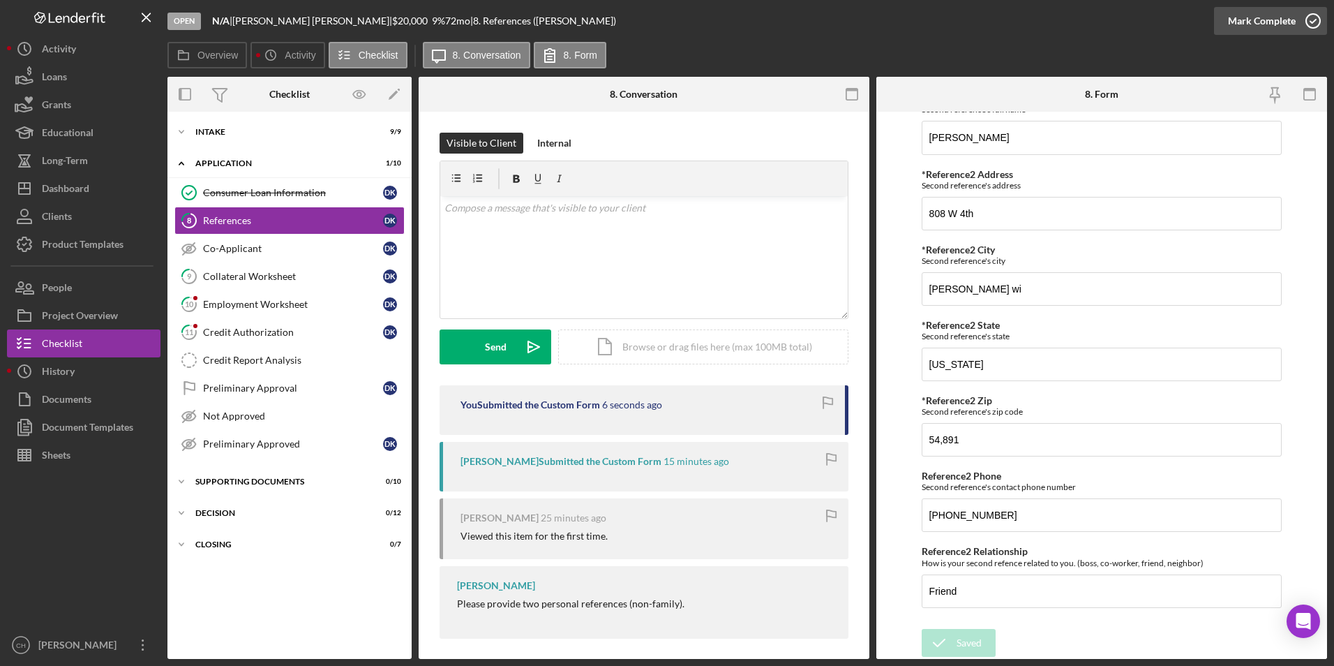
click at [1259, 24] on div "Mark Complete" at bounding box center [1262, 21] width 68 height 28
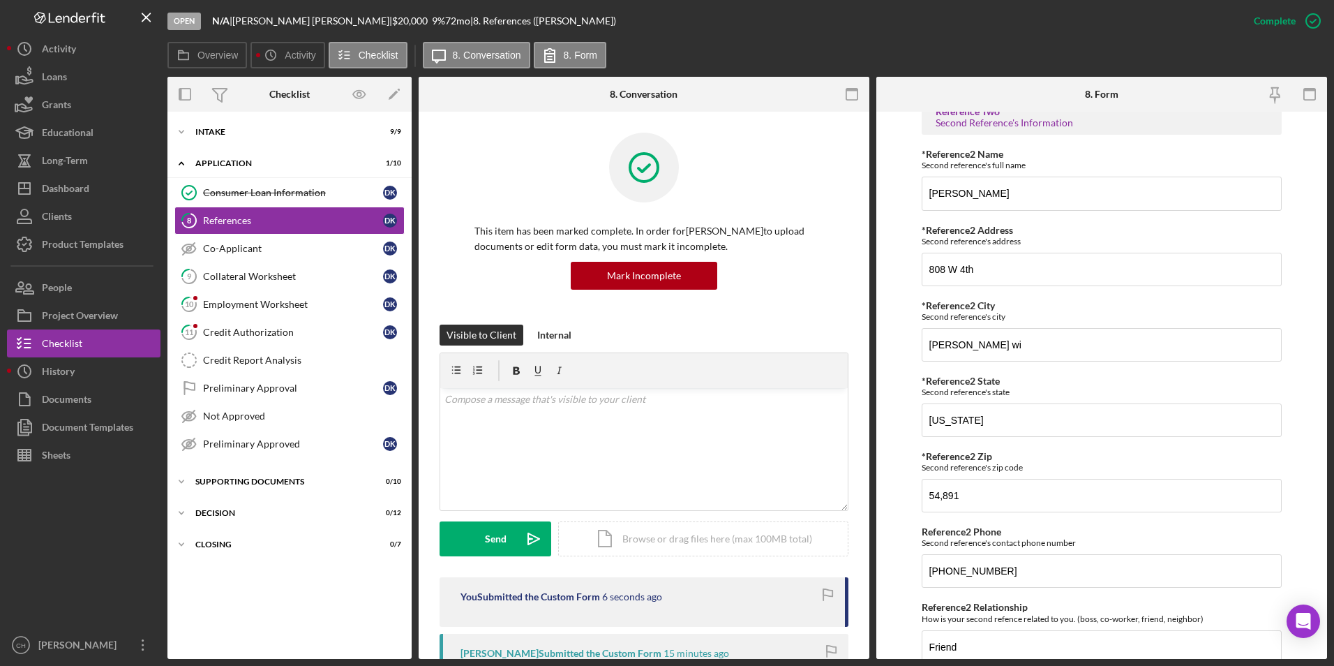
scroll to position [708, 0]
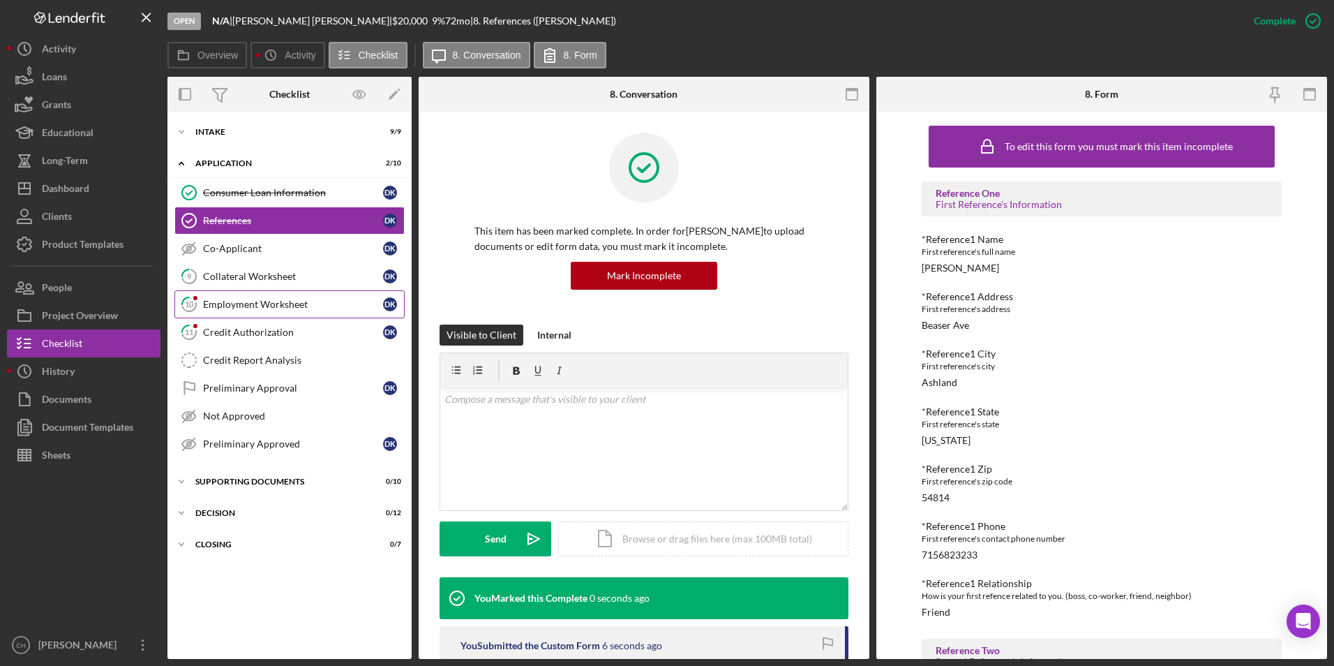
click at [264, 307] on div "Employment Worksheet" at bounding box center [293, 304] width 180 height 11
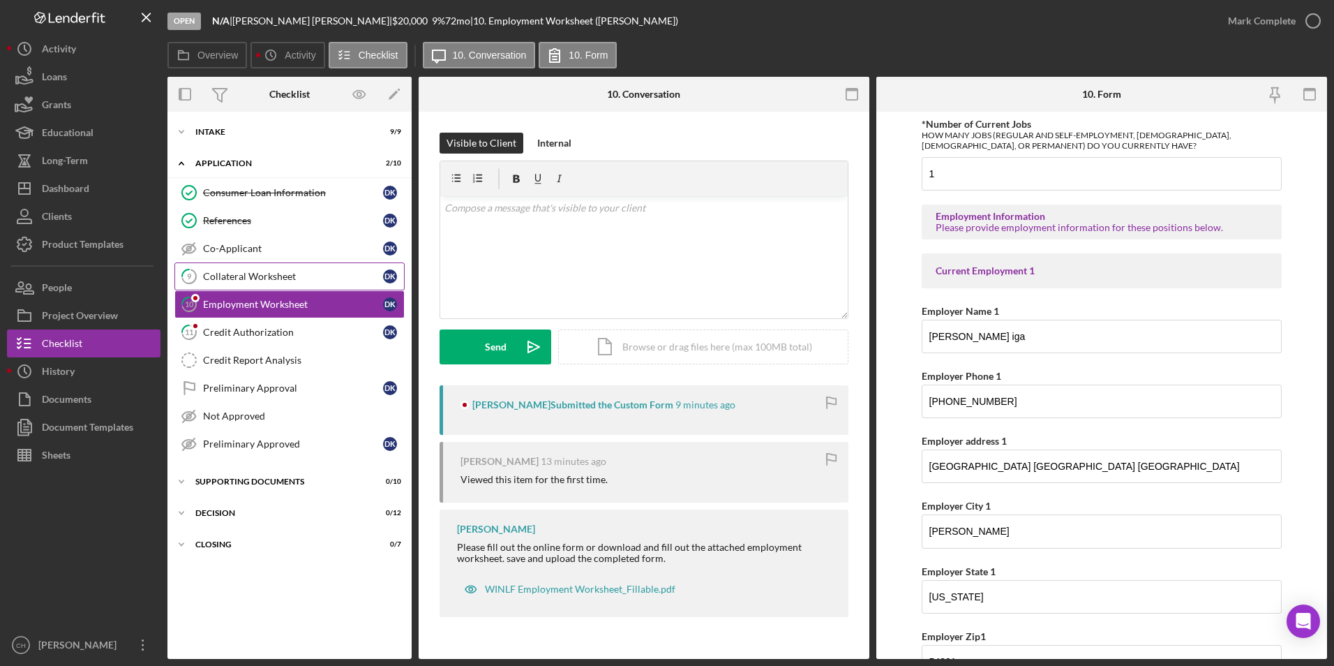
click at [257, 271] on div "Collateral Worksheet" at bounding box center [293, 276] width 180 height 11
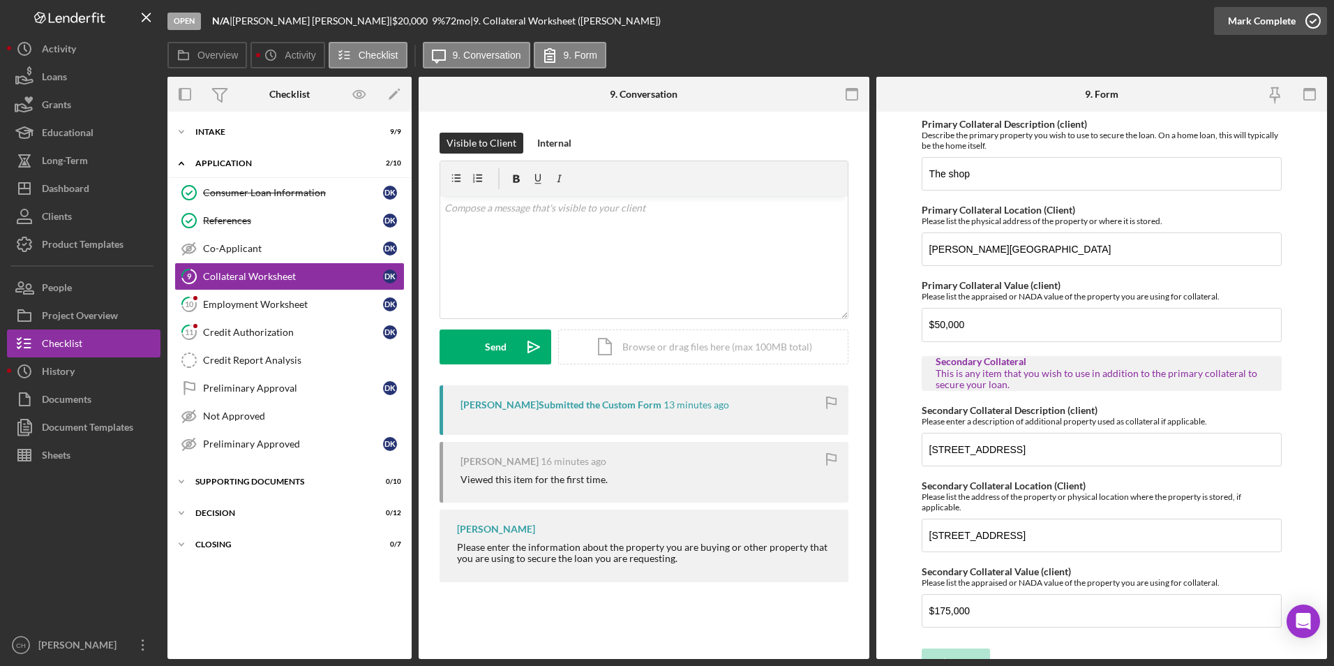
click at [1285, 23] on div "Mark Complete" at bounding box center [1262, 21] width 68 height 28
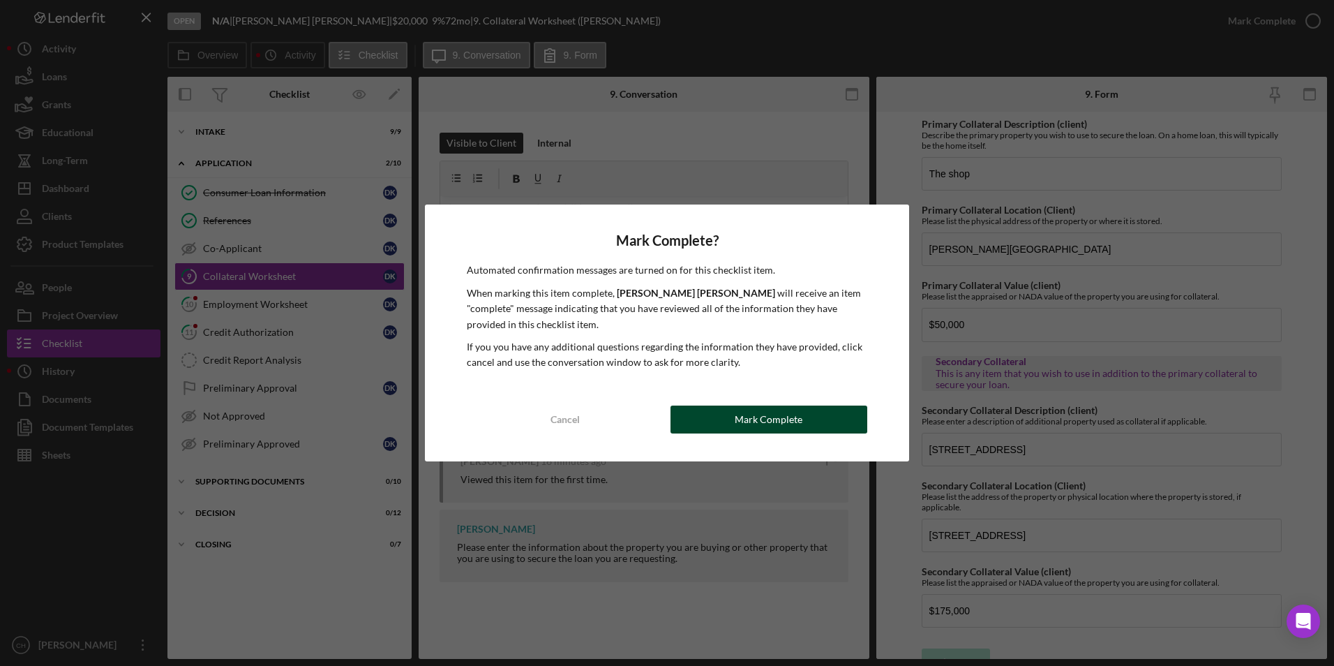
click at [772, 429] on div "Mark Complete" at bounding box center [769, 419] width 68 height 28
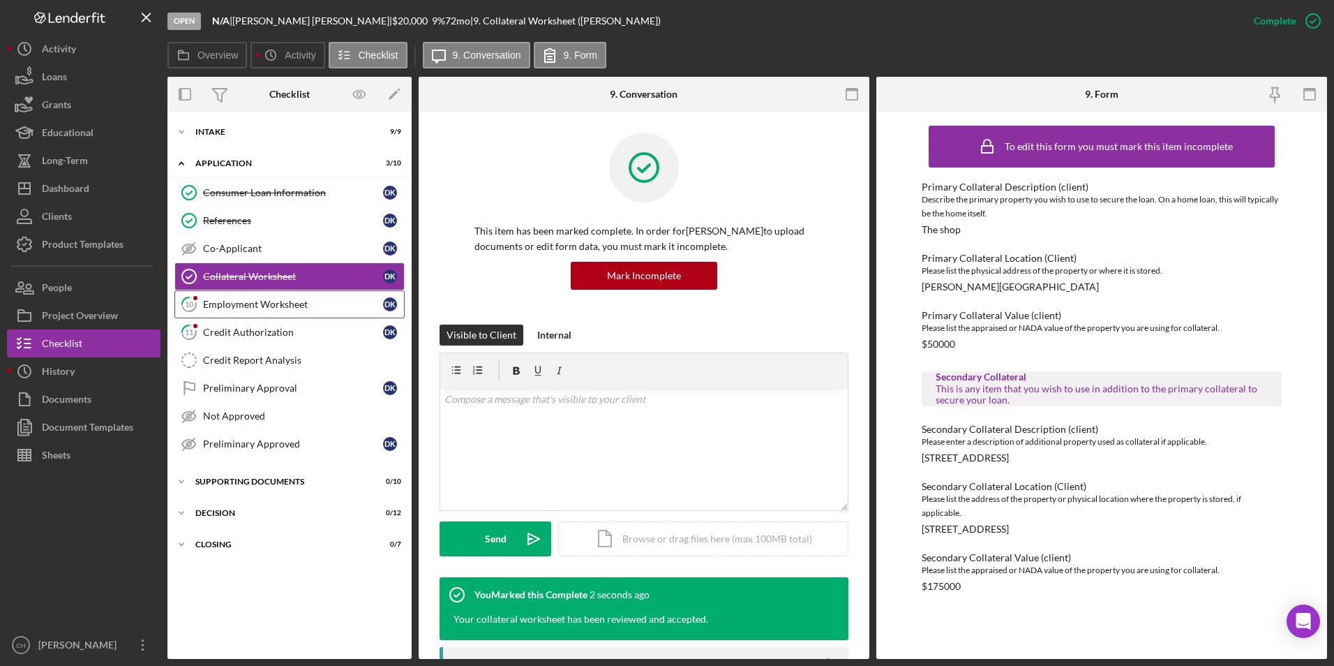
click at [284, 310] on div "Employment Worksheet" at bounding box center [293, 304] width 180 height 11
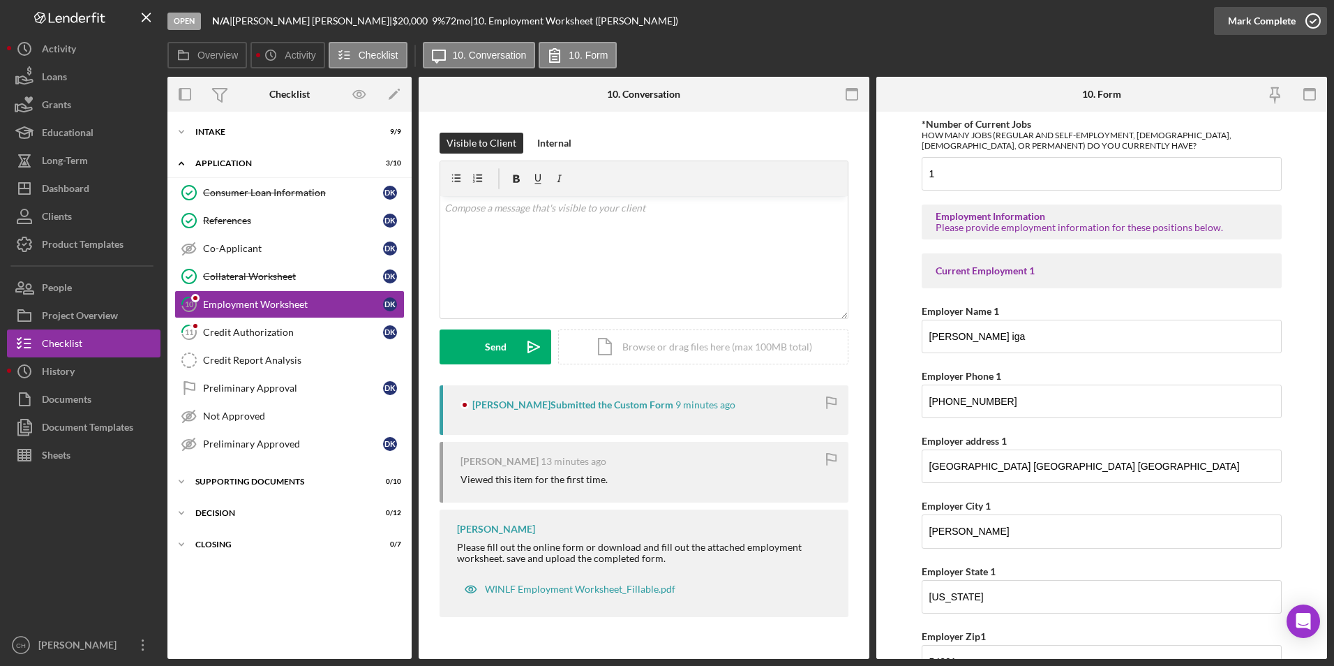
click at [1245, 21] on div "Mark Complete" at bounding box center [1262, 21] width 68 height 28
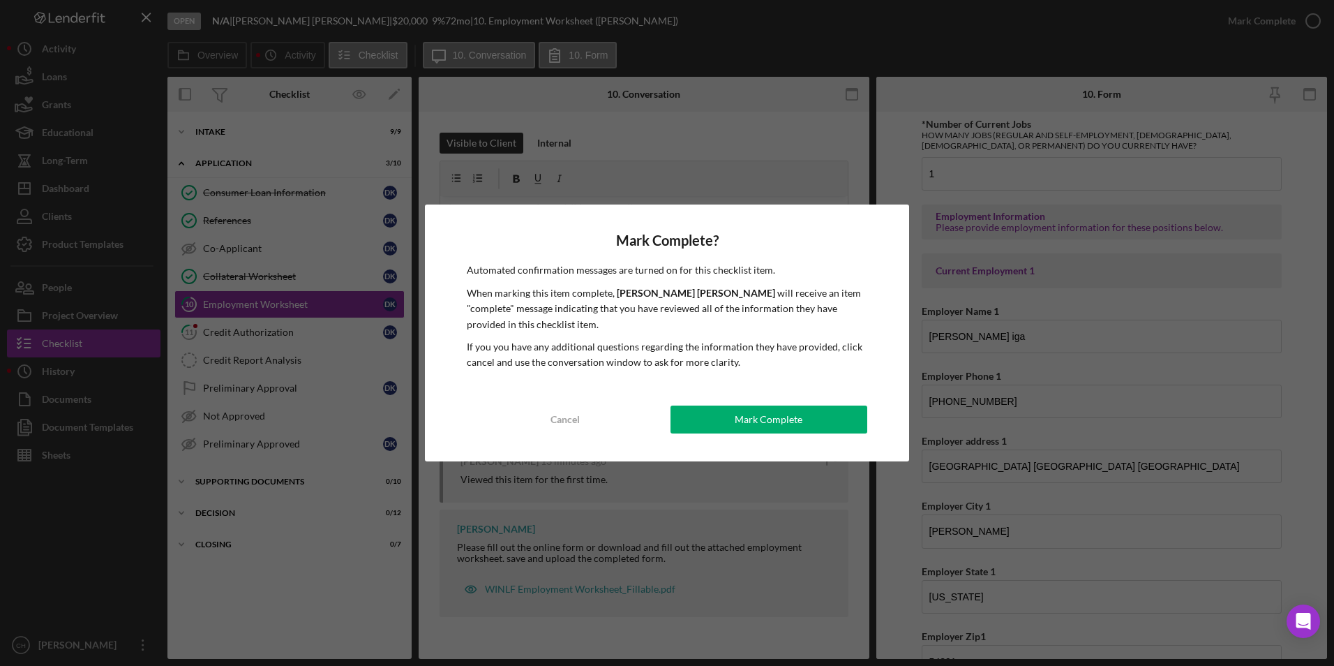
drag, startPoint x: 734, startPoint y: 414, endPoint x: 689, endPoint y: 409, distance: 44.9
click at [728, 412] on button "Mark Complete" at bounding box center [769, 419] width 197 height 28
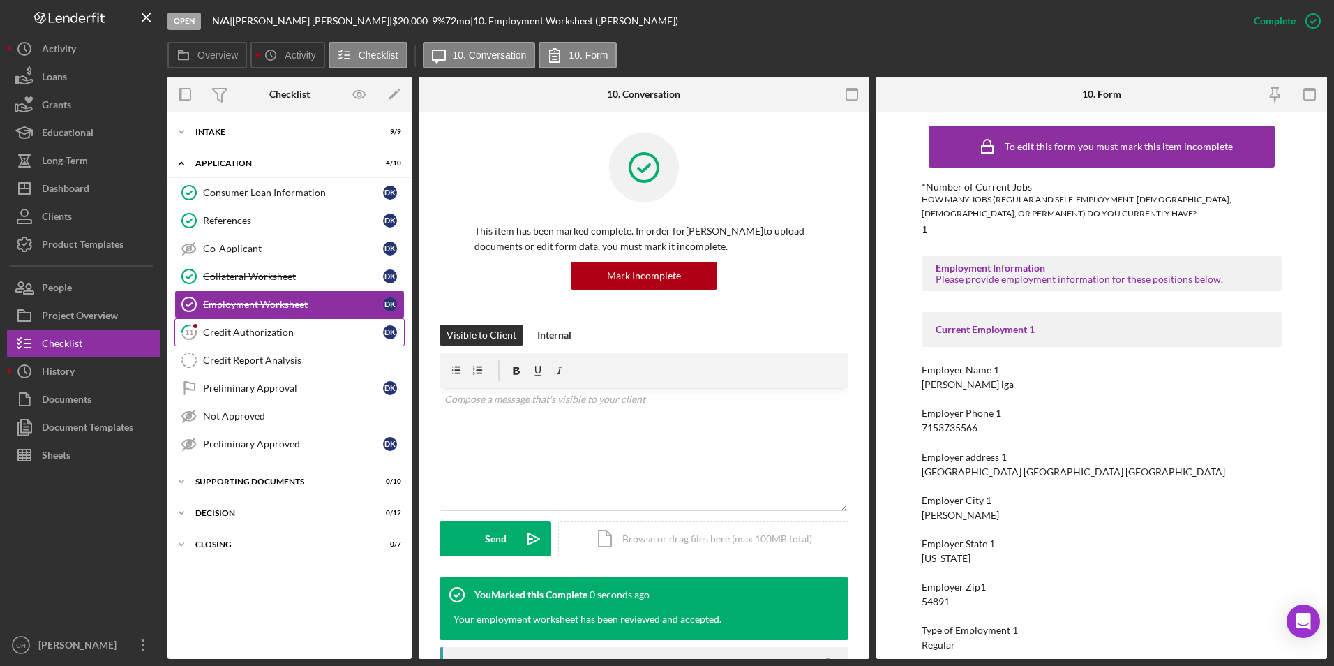
click at [250, 331] on div "Credit Authorization" at bounding box center [293, 332] width 180 height 11
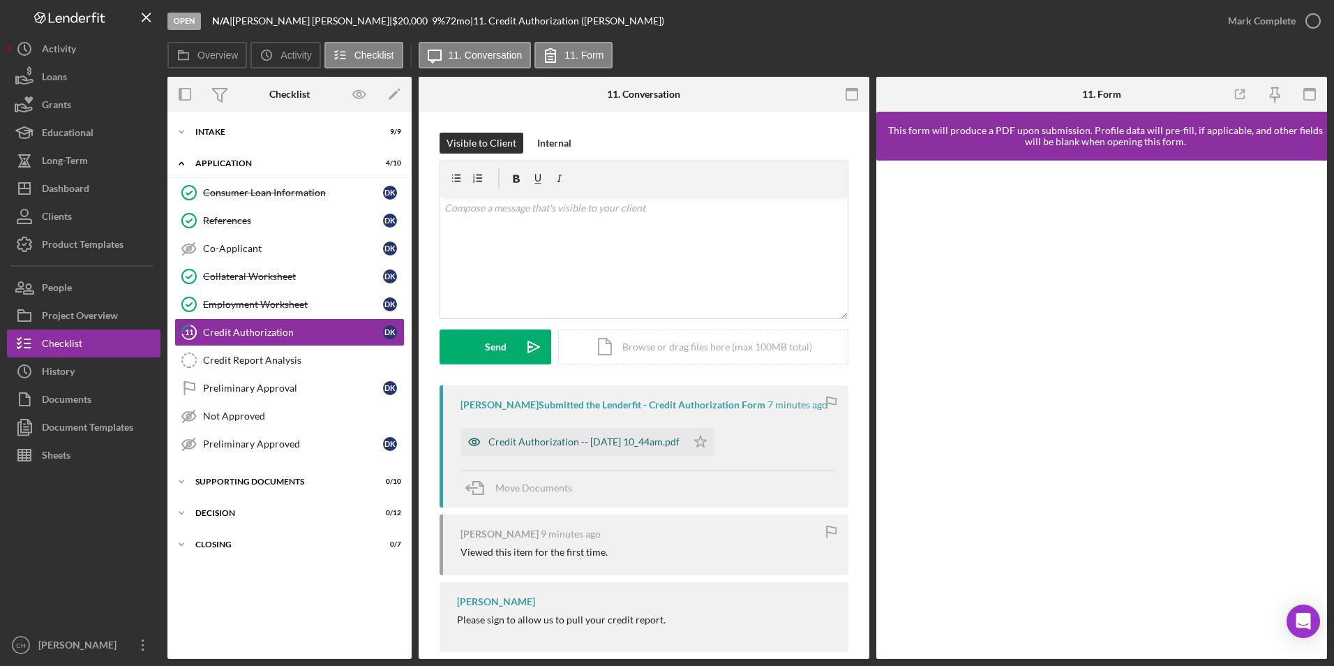
click at [645, 447] on div "Credit Authorization -- [DATE] 10_44am.pdf" at bounding box center [583, 441] width 191 height 11
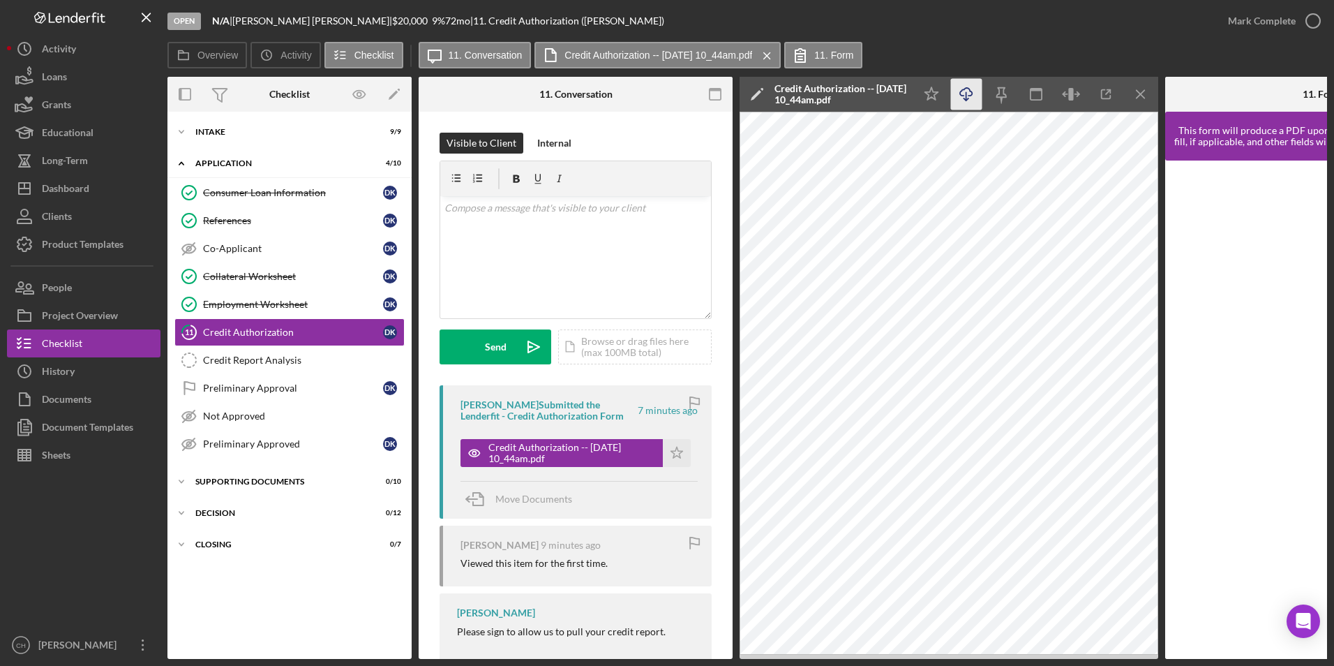
click at [968, 94] on icon "Icon/Download" at bounding box center [966, 94] width 31 height 31
click at [206, 127] on div "Icon/Expander Intake 9 / 9" at bounding box center [289, 132] width 244 height 28
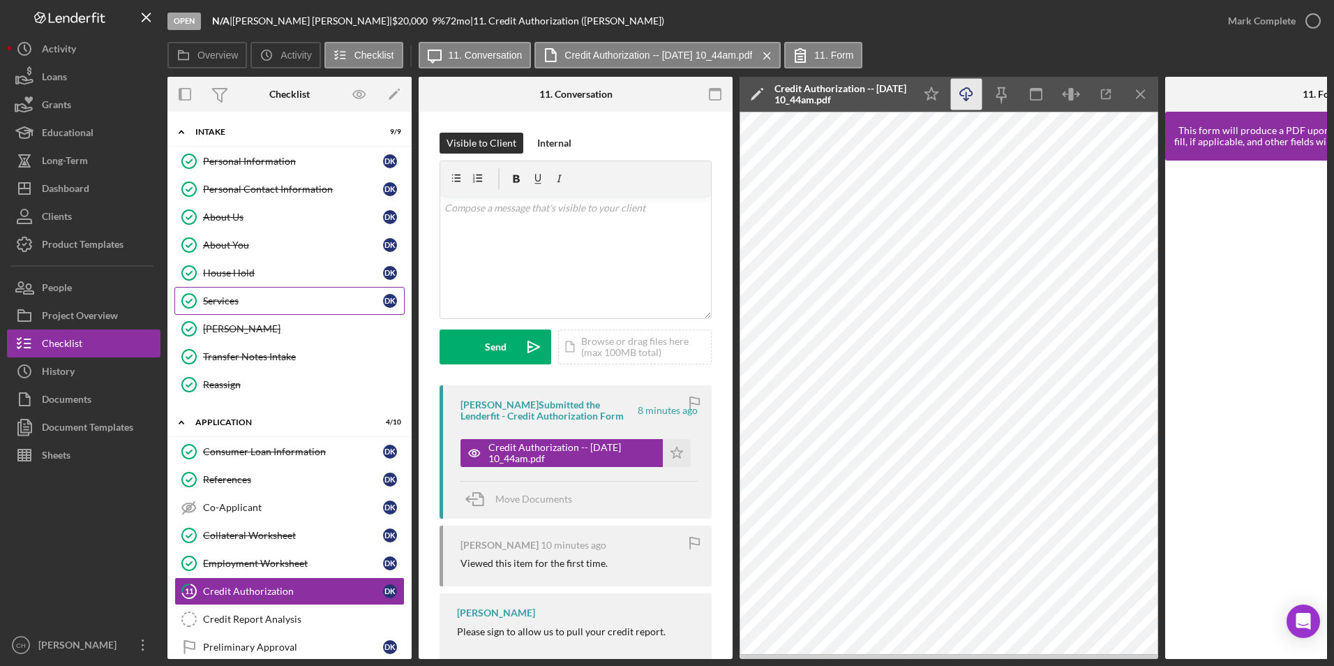
click at [228, 299] on div "Services" at bounding box center [293, 300] width 180 height 11
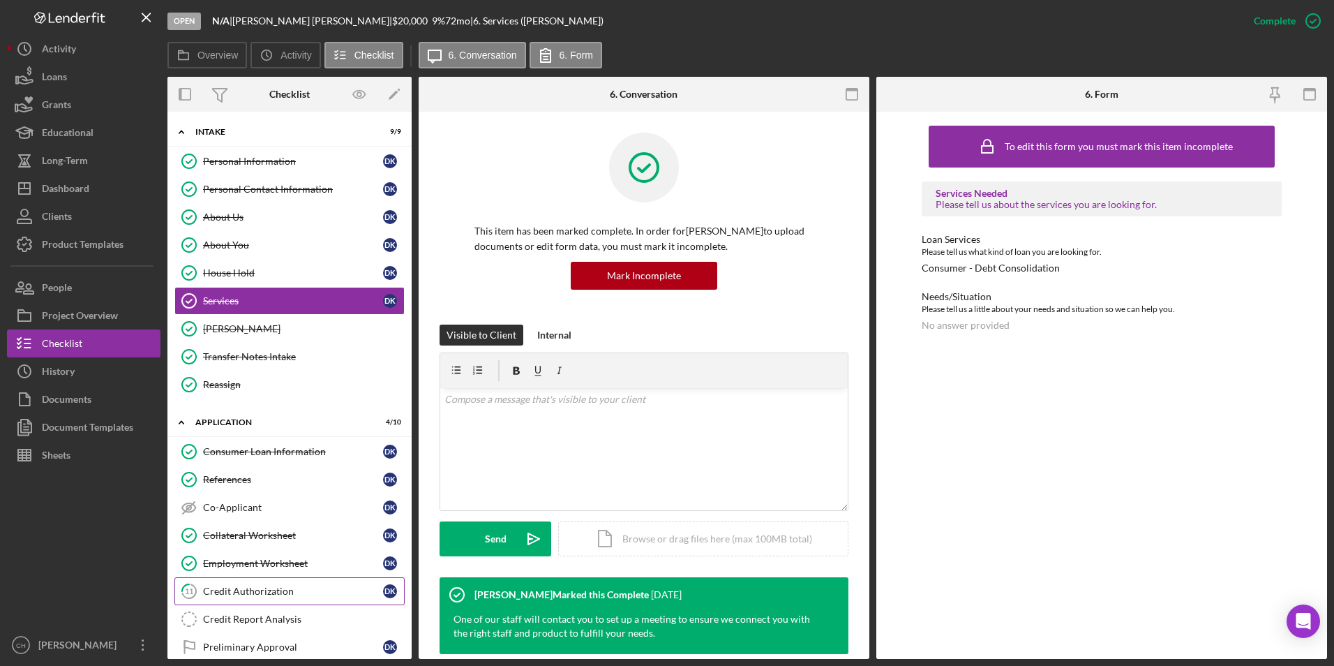
click at [224, 595] on div "Credit Authorization" at bounding box center [293, 590] width 180 height 11
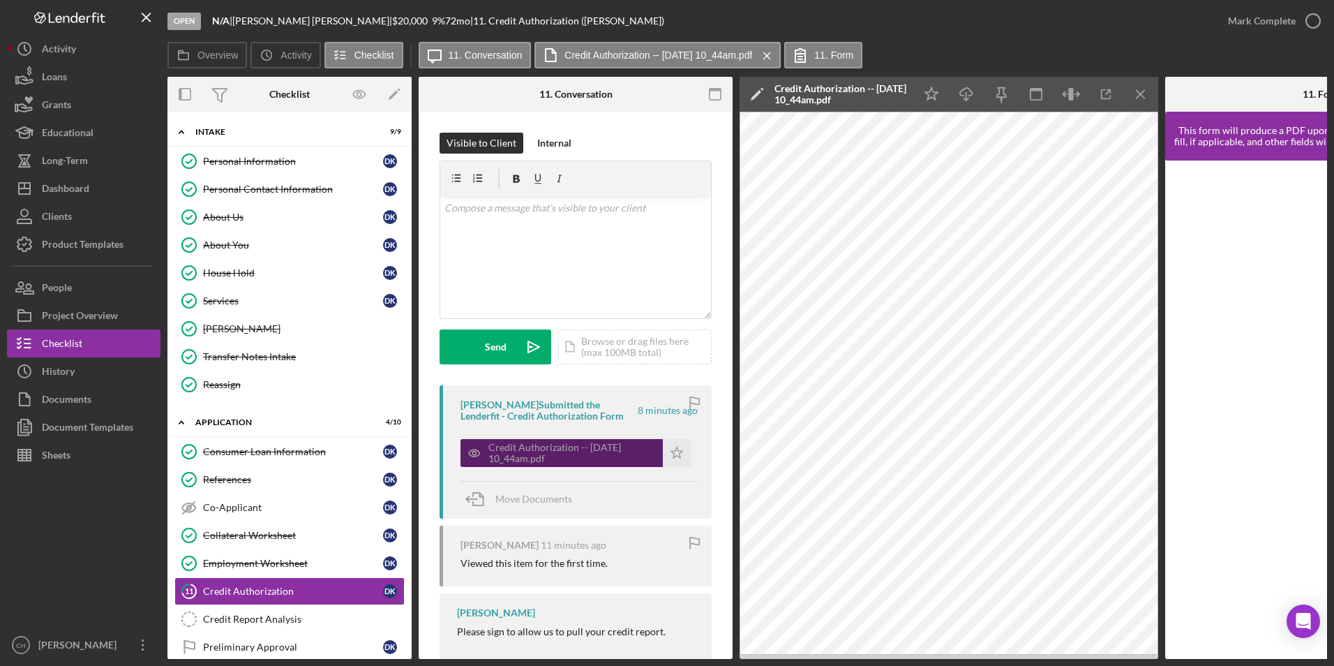
click at [563, 455] on div "Credit Authorization -- [DATE] 10_44am.pdf" at bounding box center [571, 453] width 167 height 22
click at [1143, 94] on icon "Icon/Menu Close" at bounding box center [1140, 94] width 31 height 31
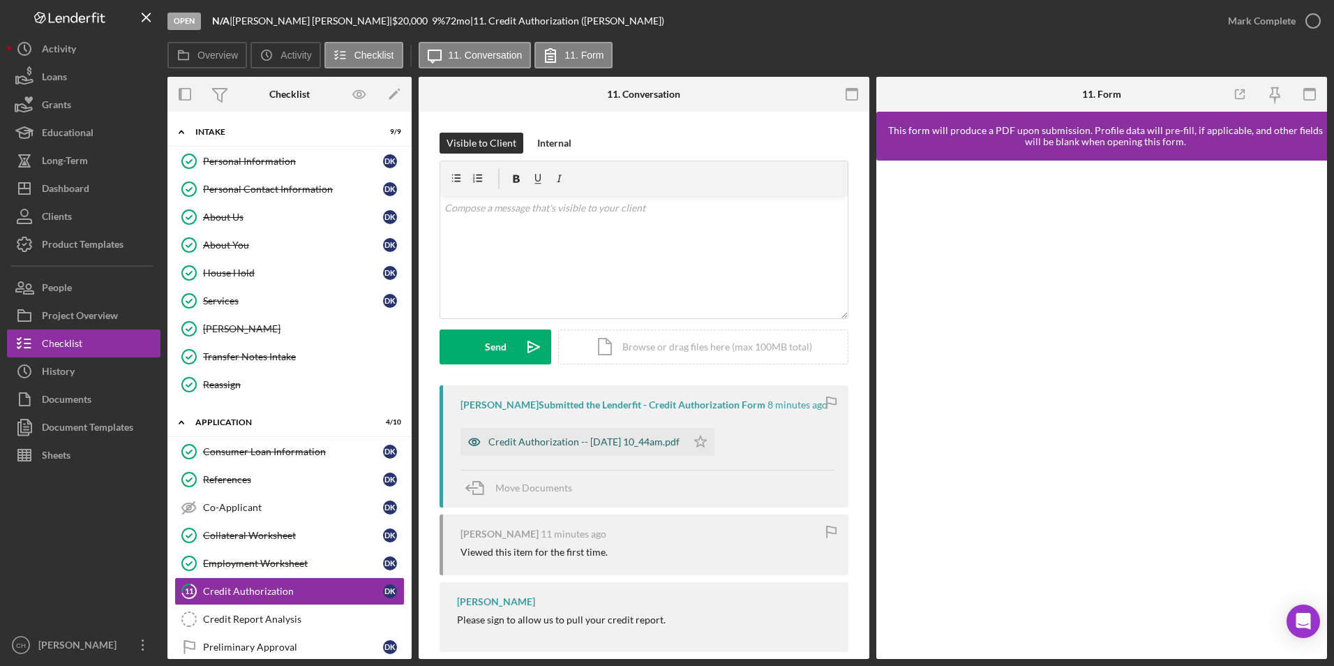
click at [626, 441] on div "Credit Authorization -- [DATE] 10_44am.pdf" at bounding box center [583, 441] width 191 height 11
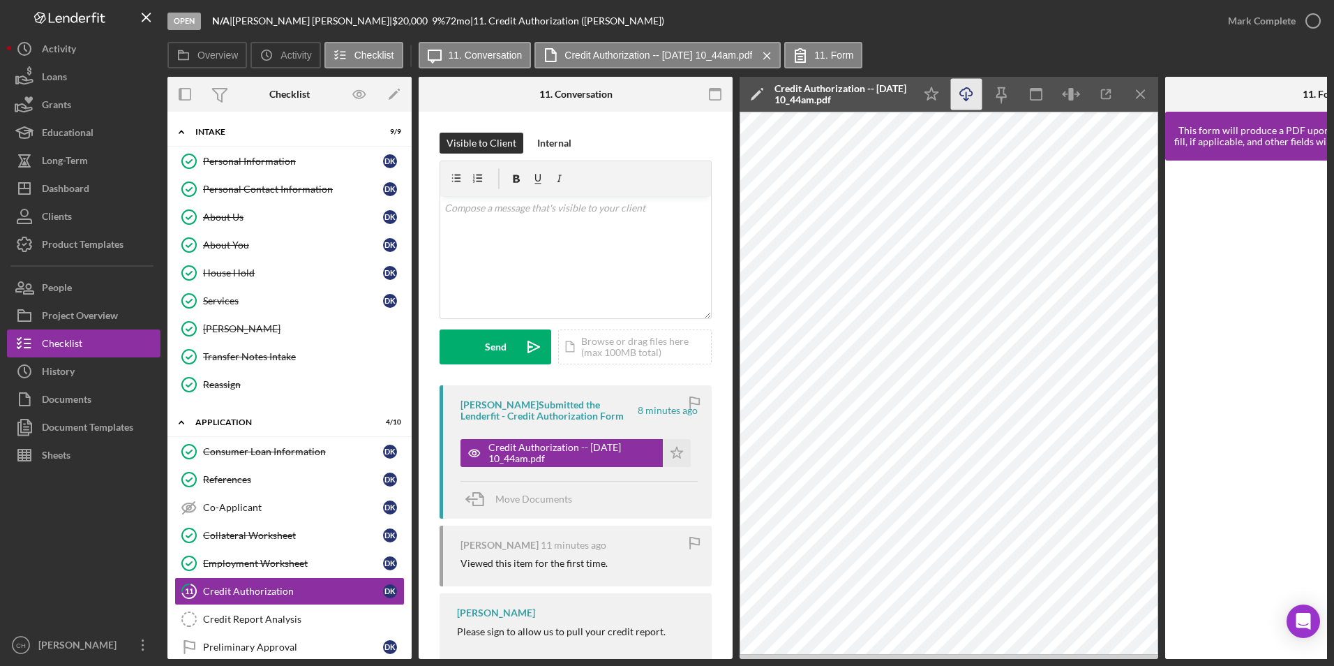
click at [957, 96] on icon "Icon/Download" at bounding box center [966, 94] width 31 height 31
click at [671, 451] on polygon "button" at bounding box center [677, 452] width 12 height 11
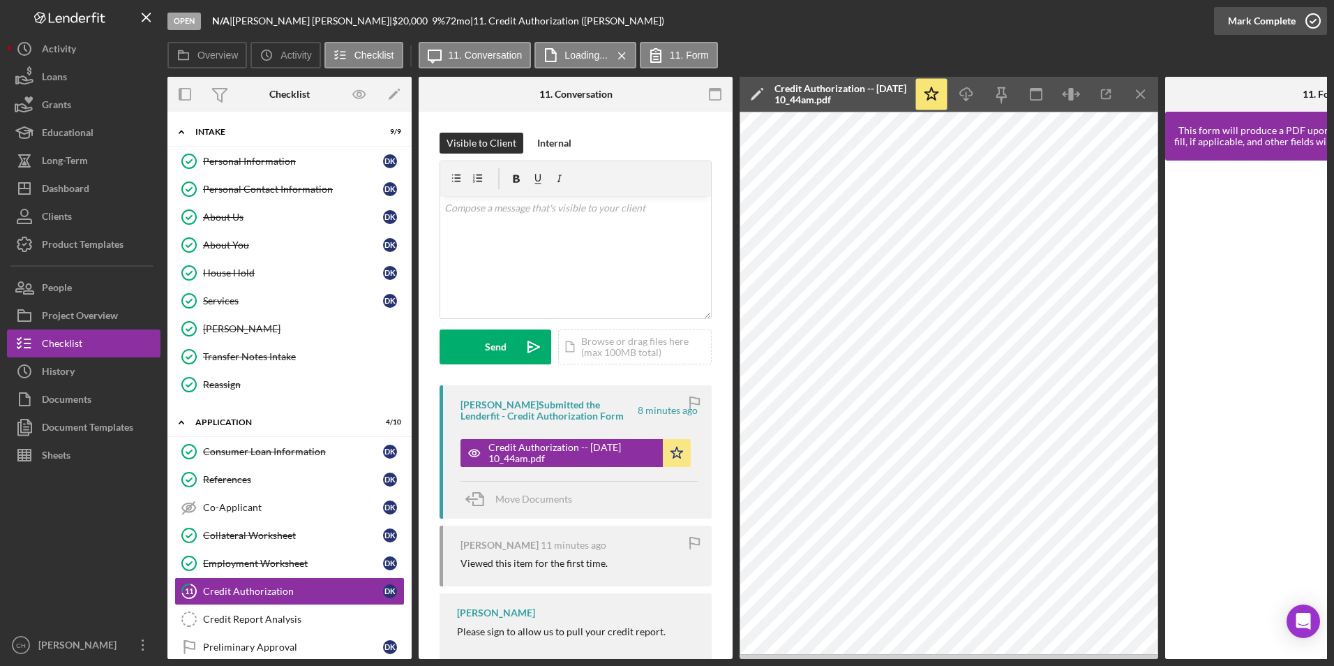
click at [1262, 22] on div "Mark Complete" at bounding box center [1262, 21] width 68 height 28
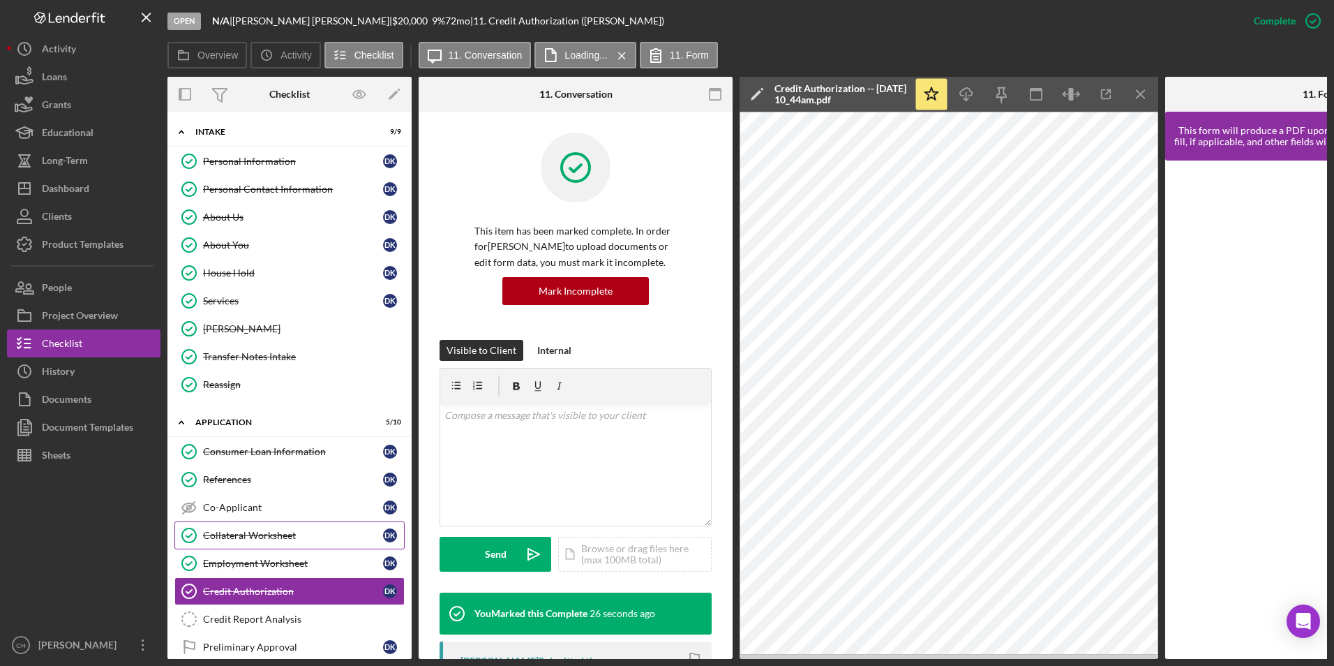
click at [237, 539] on div "Collateral Worksheet" at bounding box center [293, 535] width 180 height 11
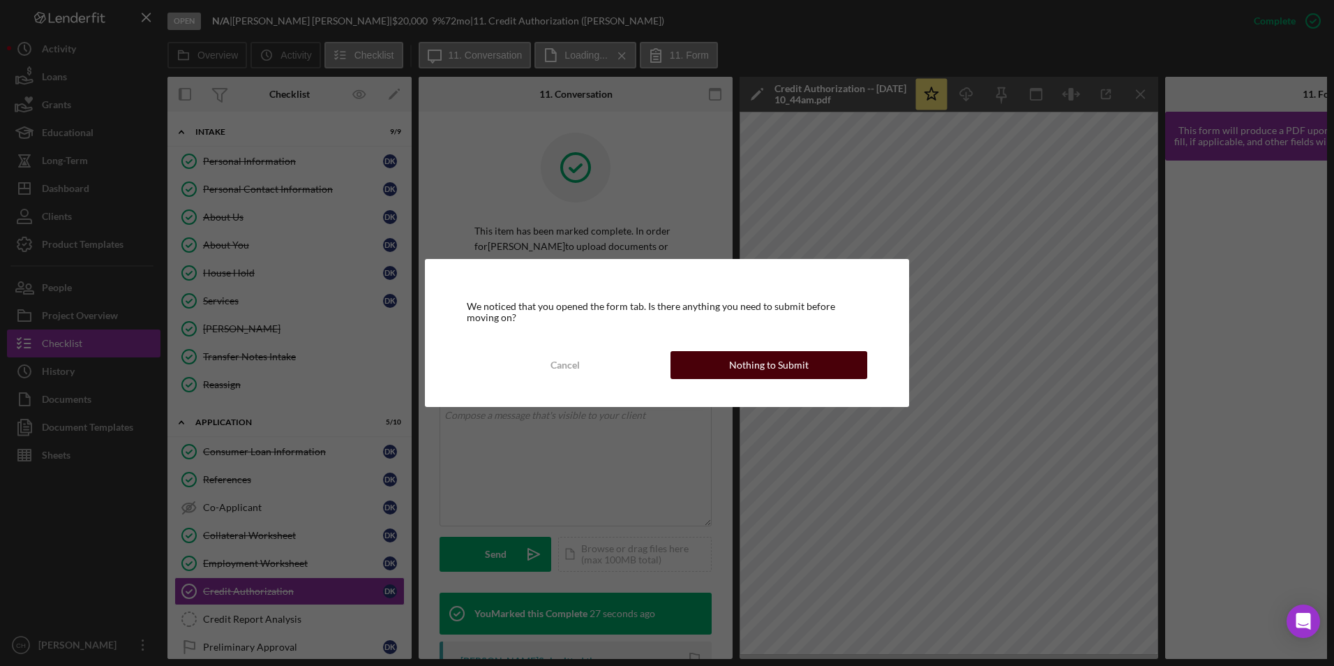
click at [759, 366] on div "Nothing to Submit" at bounding box center [769, 365] width 80 height 28
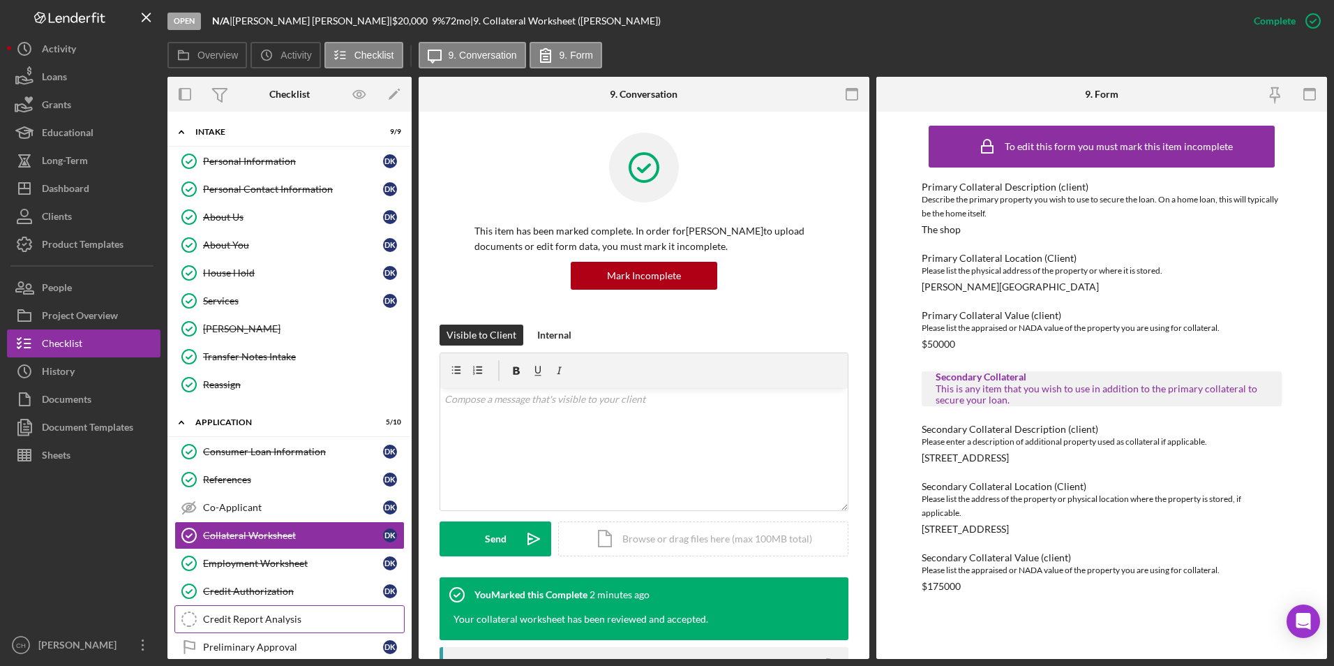
click at [229, 620] on div "Credit Report Analysis" at bounding box center [303, 618] width 201 height 11
